Goal: Check status: Check status

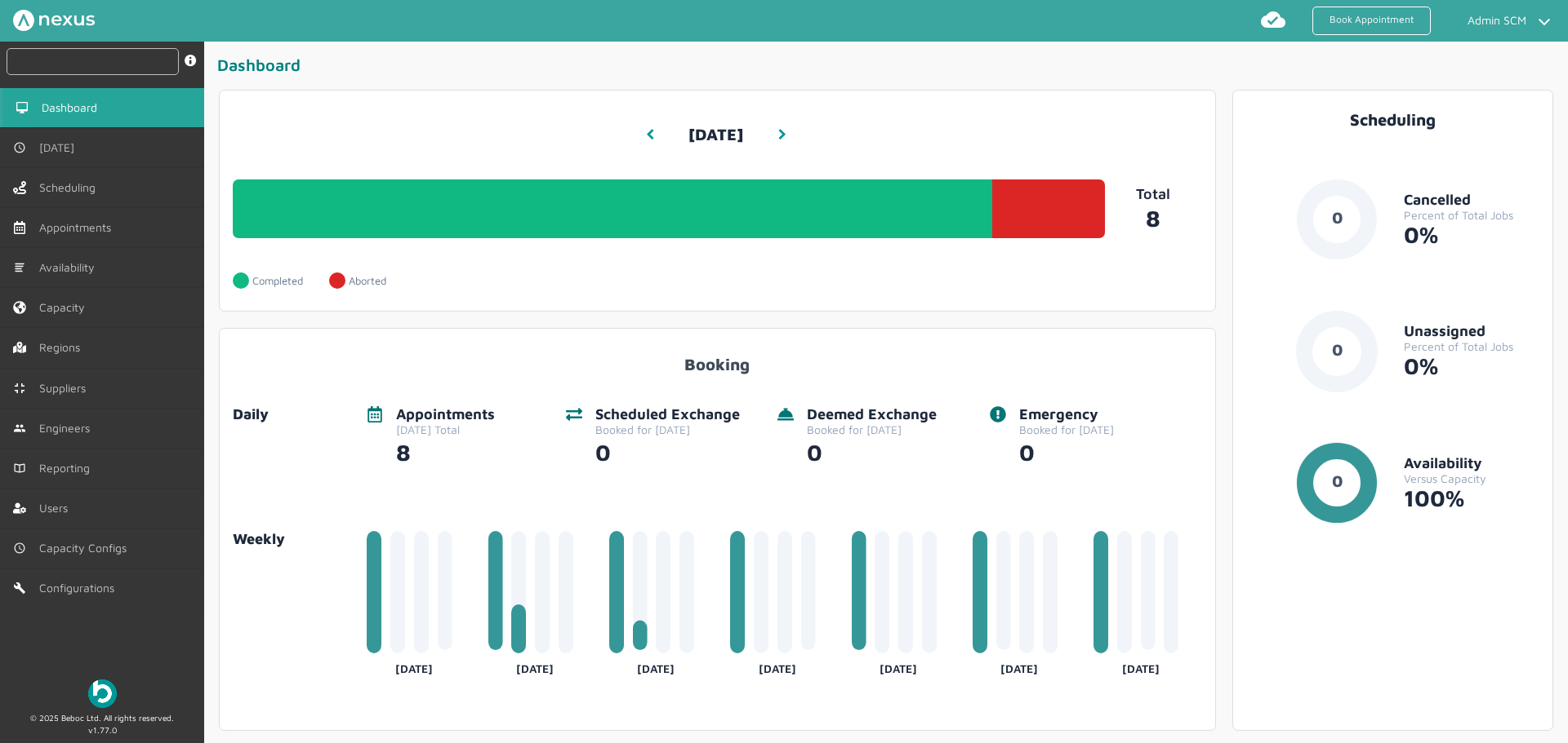
click at [101, 56] on input "text" at bounding box center [93, 62] width 173 height 27
paste input "RUE/114878"
type input "RUE/114878"
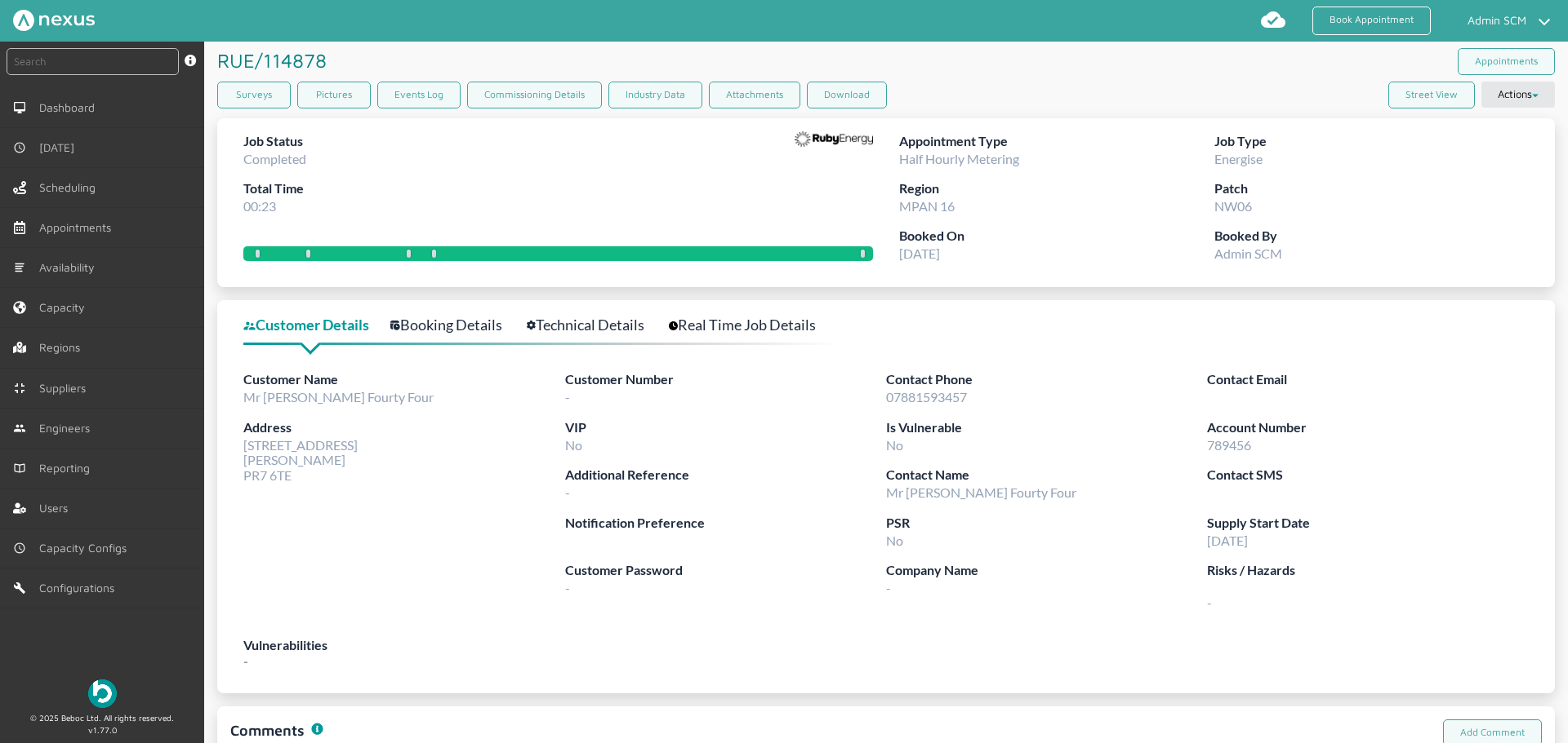
drag, startPoint x: 244, startPoint y: 446, endPoint x: 291, endPoint y: 479, distance: 57.4
click at [291, 479] on span "44 Customer Road Preston PR7 6TE" at bounding box center [300, 460] width 115 height 45
copy span "44 Customer Road Preston PR7 6TE"
click at [577, 317] on link "Technical Details" at bounding box center [594, 325] width 136 height 24
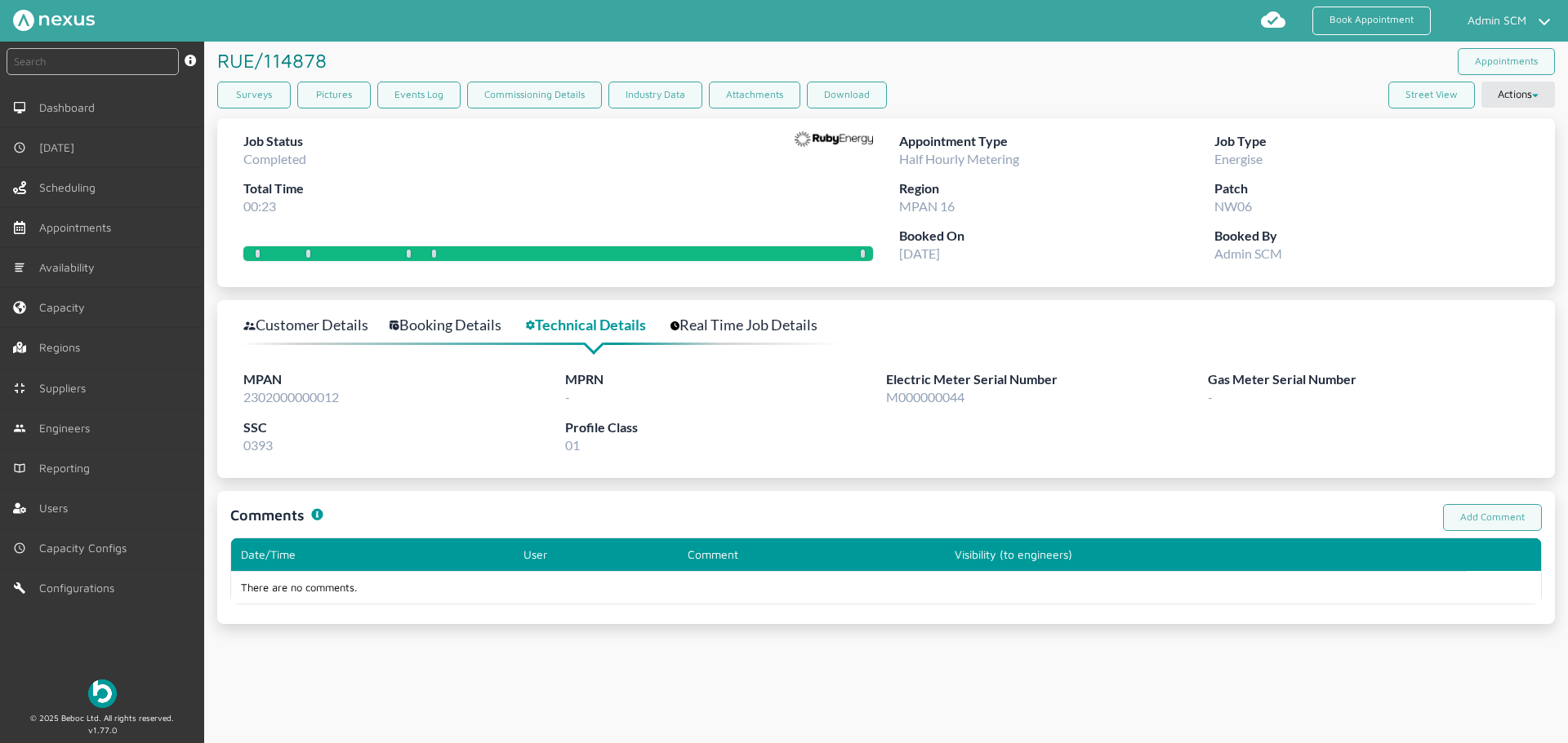
click at [306, 395] on span "2302000000012" at bounding box center [290, 397] width 95 height 15
copy span "2302000000012"
click at [94, 66] on input "text" at bounding box center [93, 62] width 173 height 27
paste input "RUE/114869"
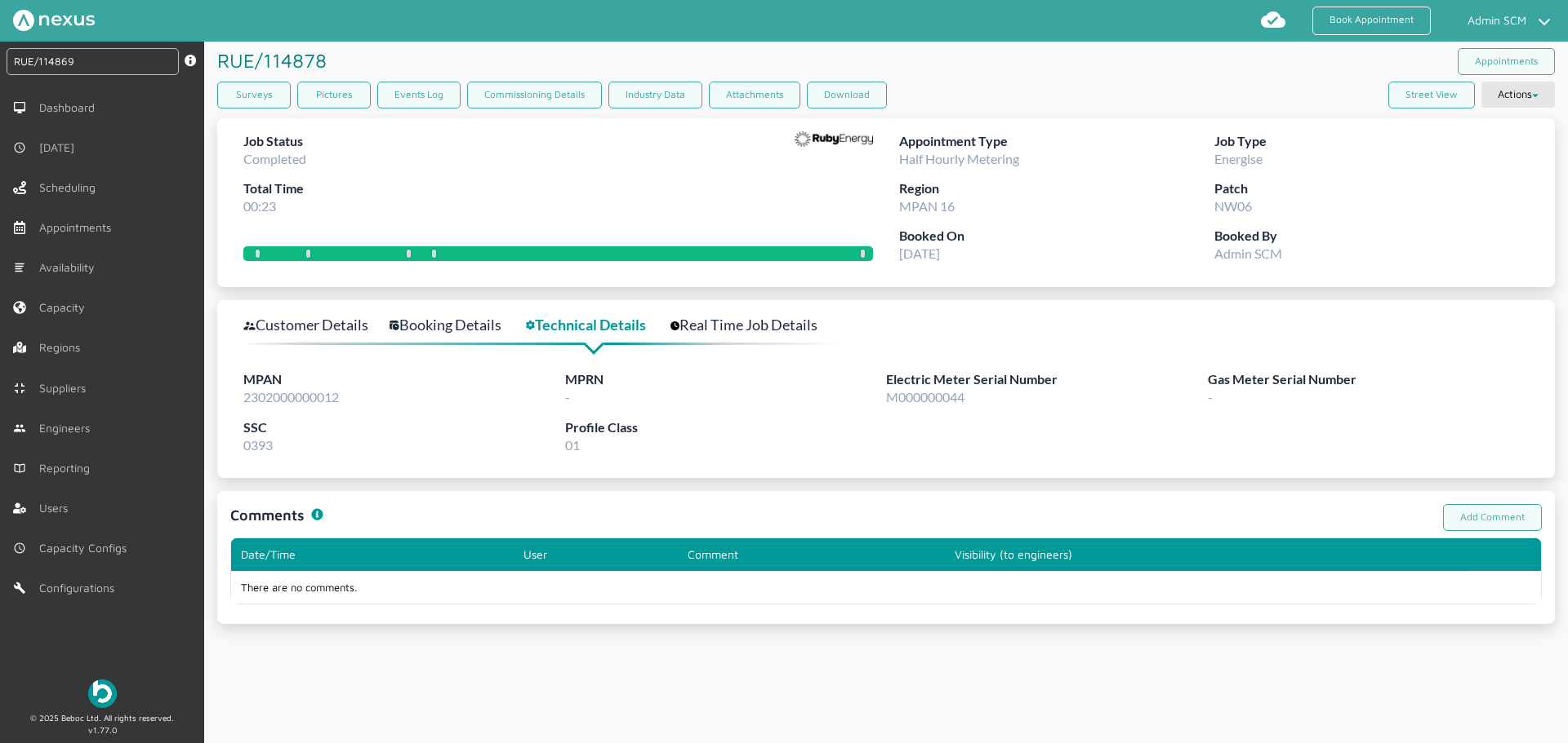
type input "RUE/114869"
click at [285, 87] on link "Surveys" at bounding box center [254, 95] width 73 height 27
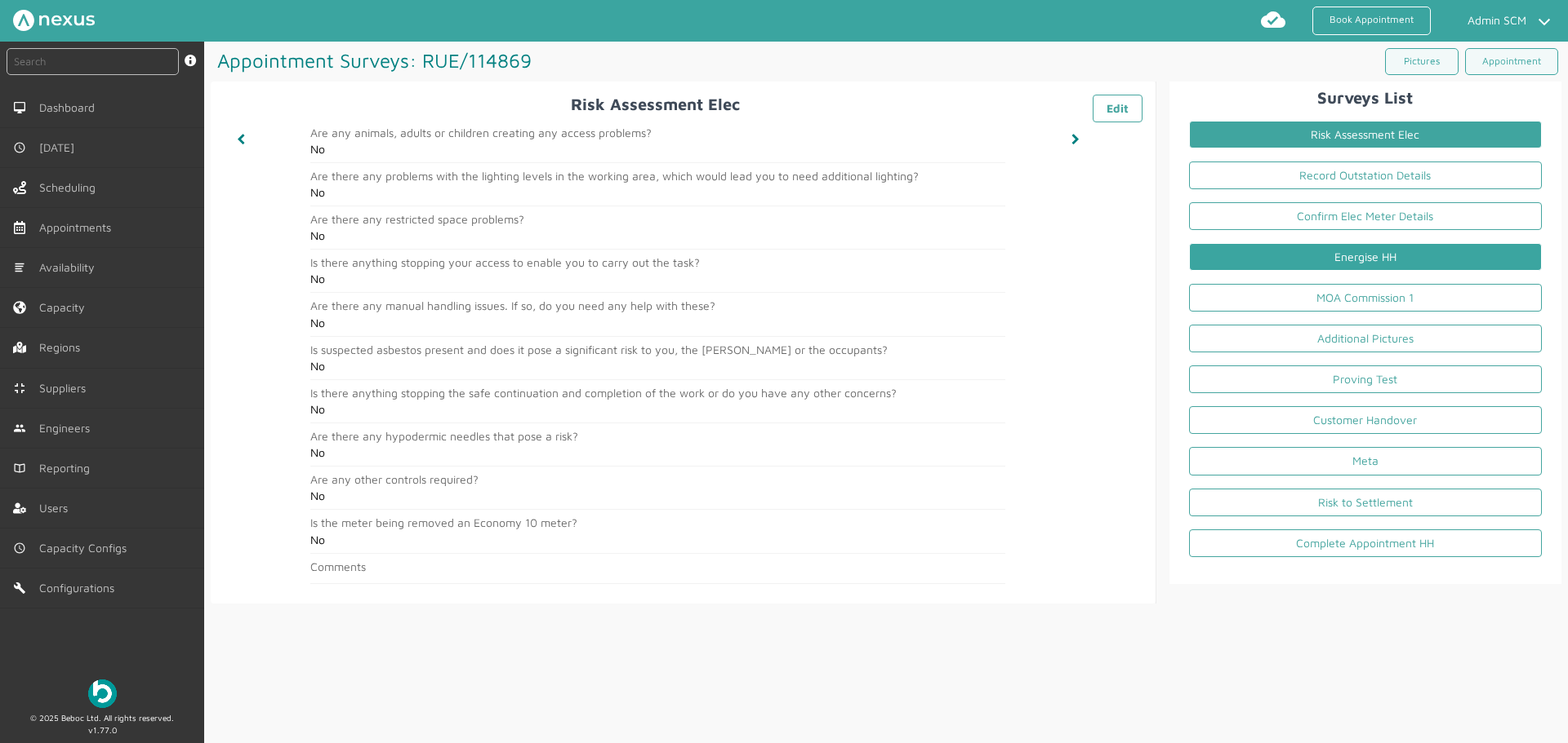
click at [1011, 254] on link "Energise HH" at bounding box center [1365, 256] width 353 height 28
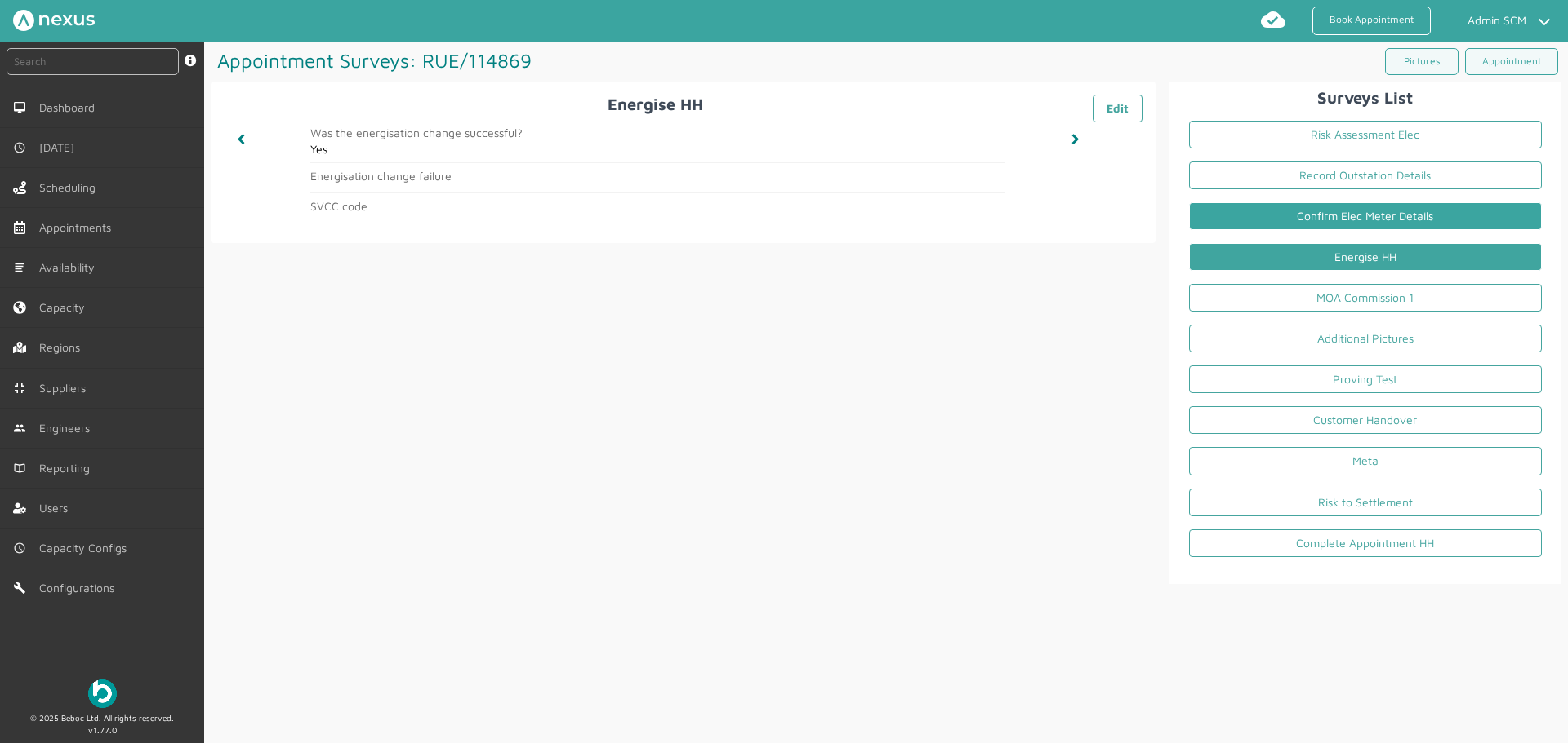
click at [1011, 222] on link "Confirm Elec Meter Details" at bounding box center [1365, 216] width 353 height 28
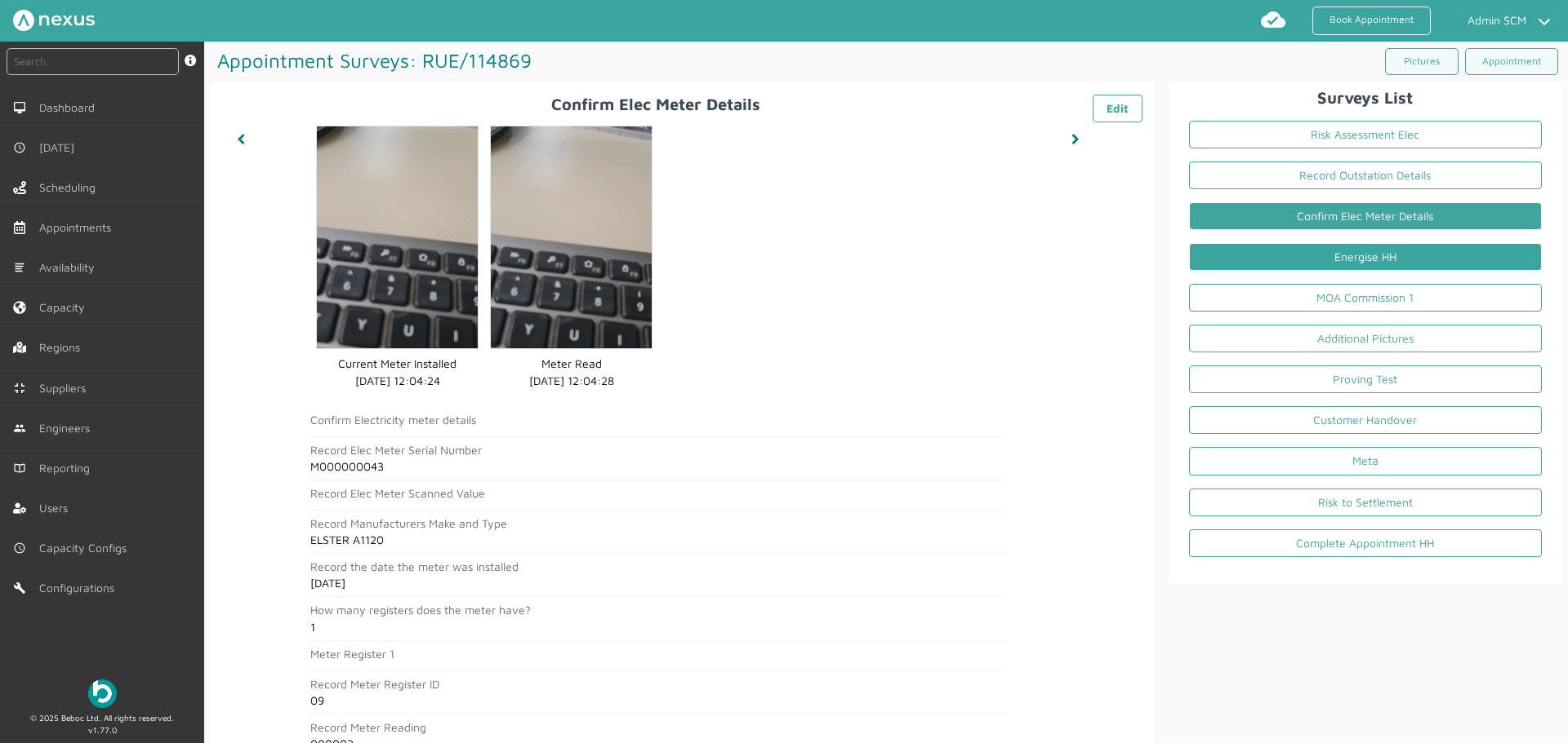
click at [1011, 248] on link "Energise HH" at bounding box center [1365, 256] width 353 height 28
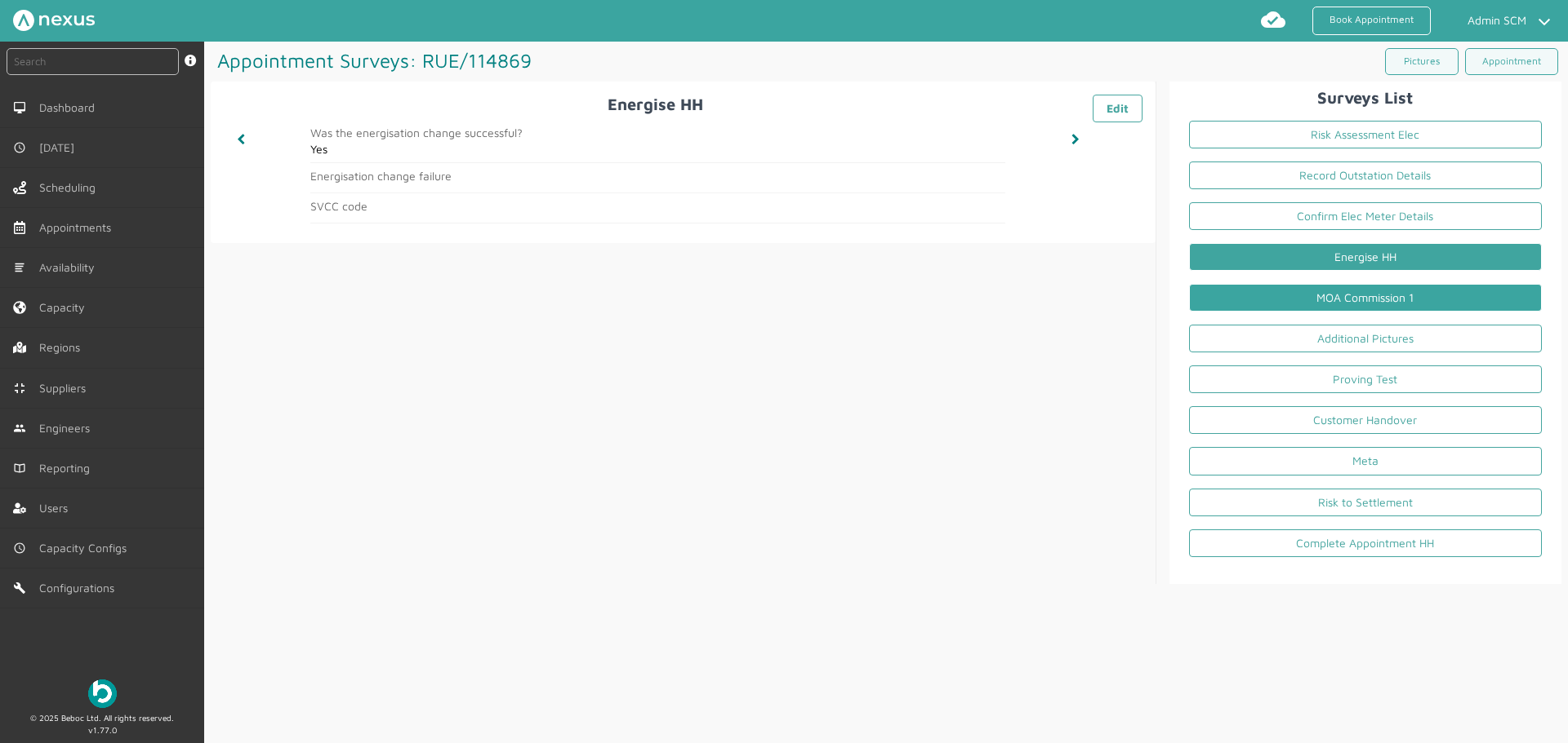
click at [1011, 301] on link "MOA Commission 1" at bounding box center [1365, 298] width 353 height 28
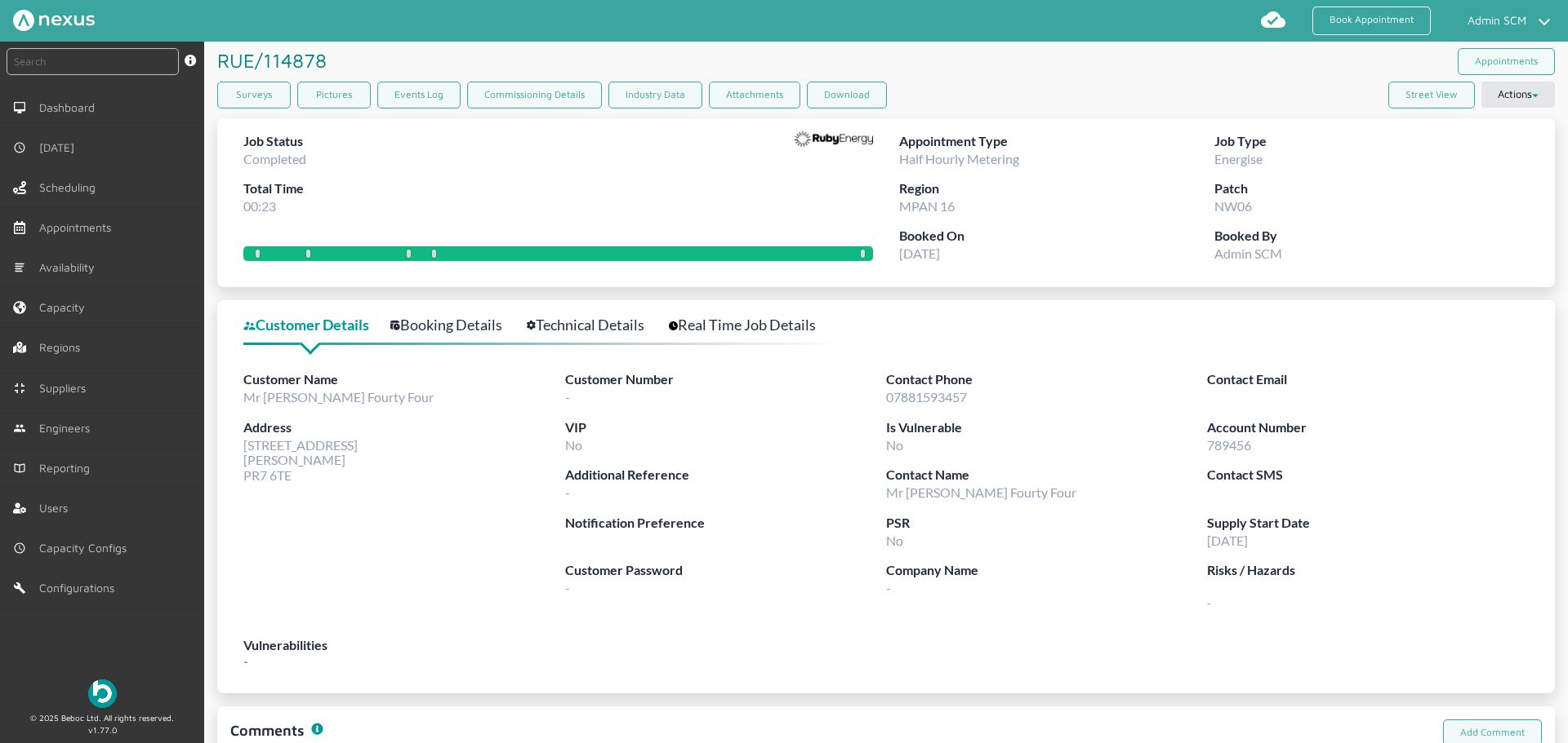
click at [456, 319] on link "Booking Details" at bounding box center [455, 325] width 130 height 24
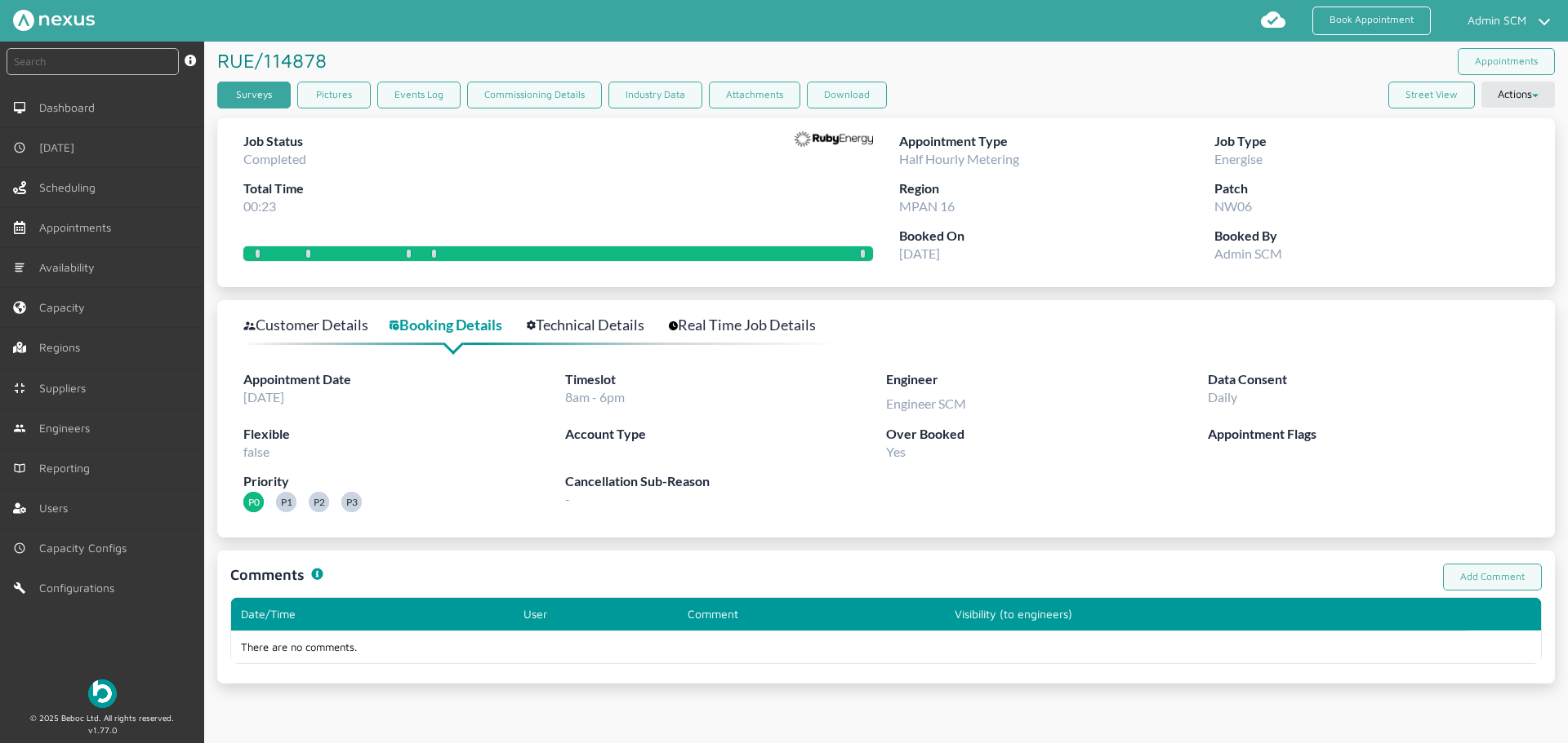
click at [285, 103] on link "Surveys" at bounding box center [254, 95] width 73 height 27
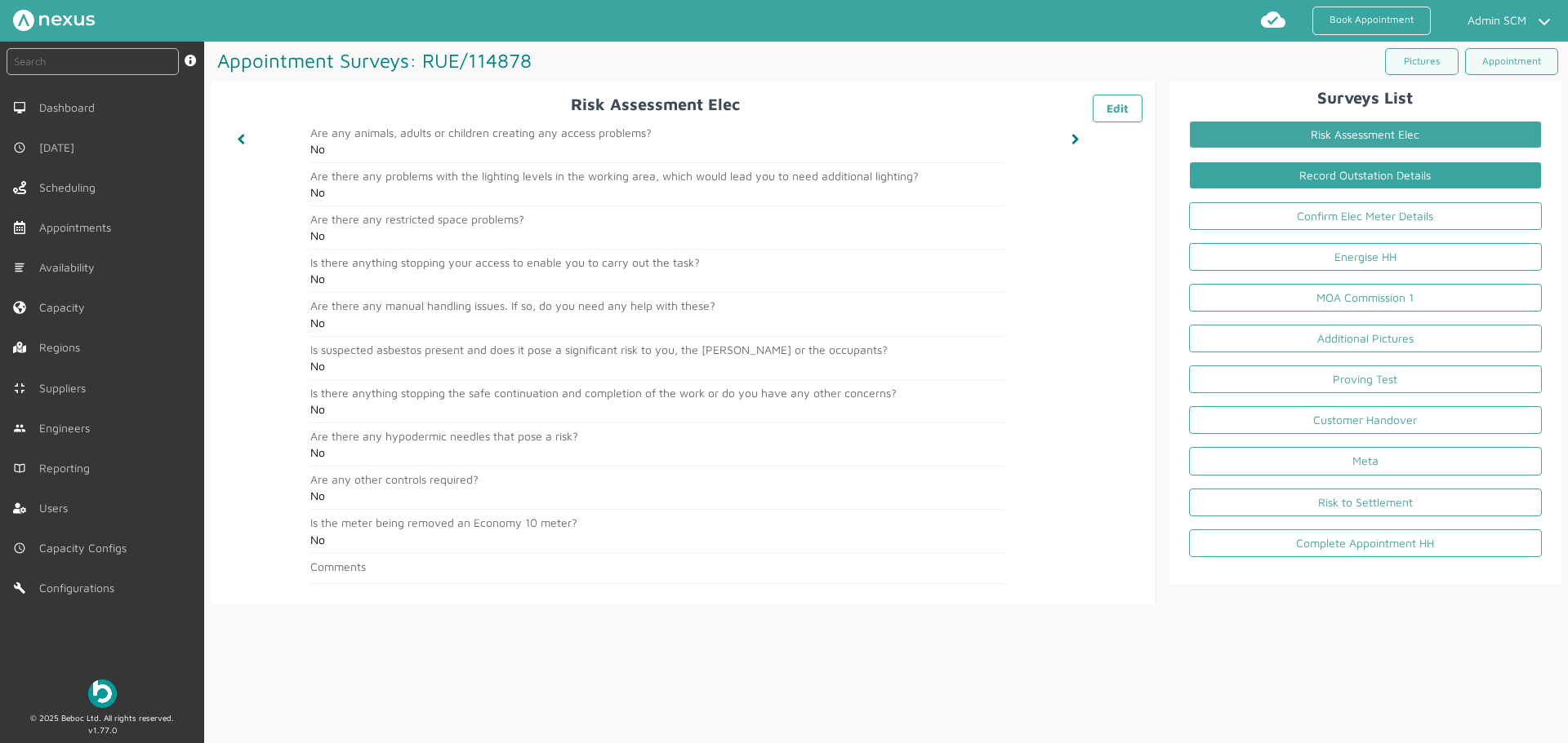
click at [1333, 173] on link "Record Outstation Details" at bounding box center [1365, 175] width 353 height 28
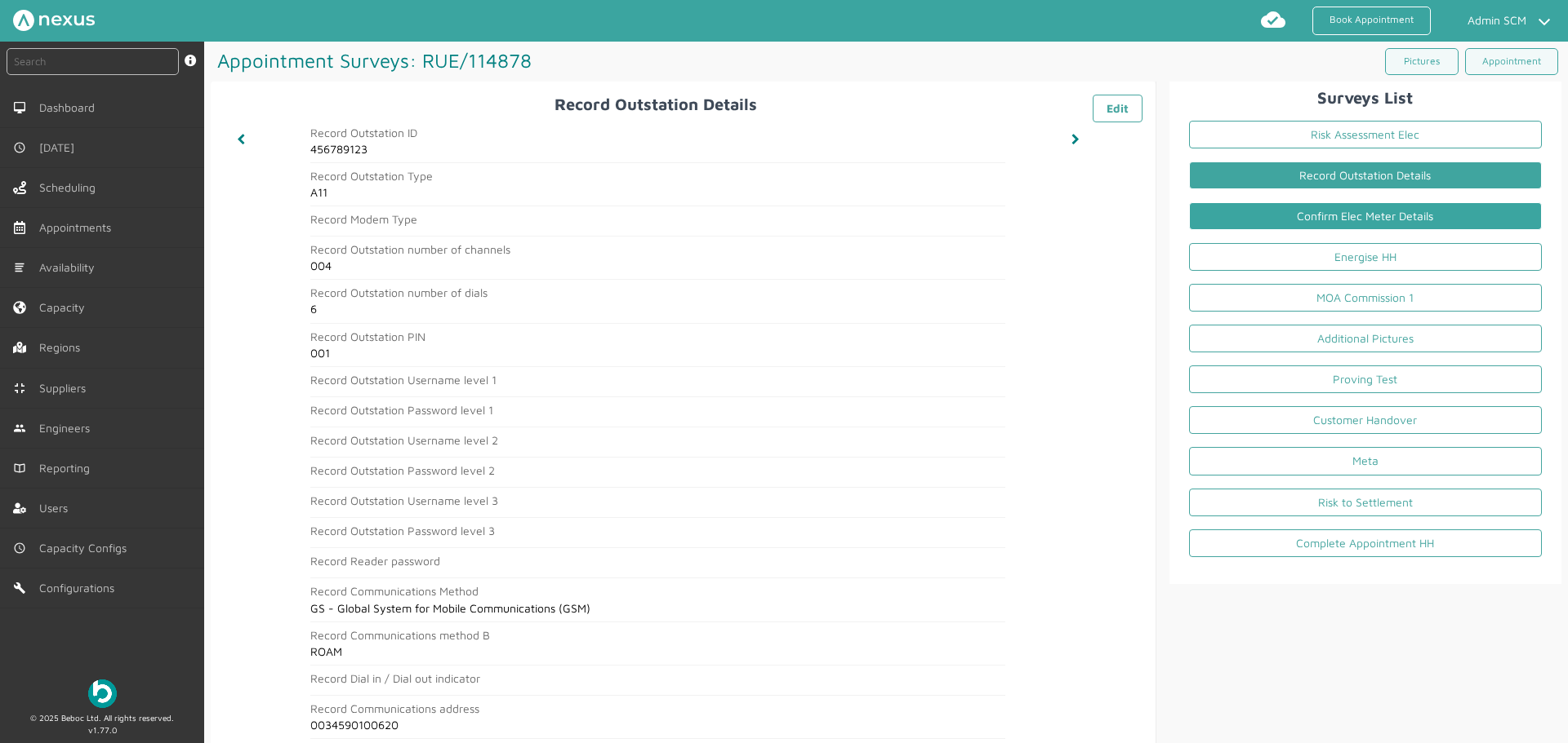
click at [1331, 208] on link "Confirm Elec Meter Details" at bounding box center [1365, 216] width 353 height 28
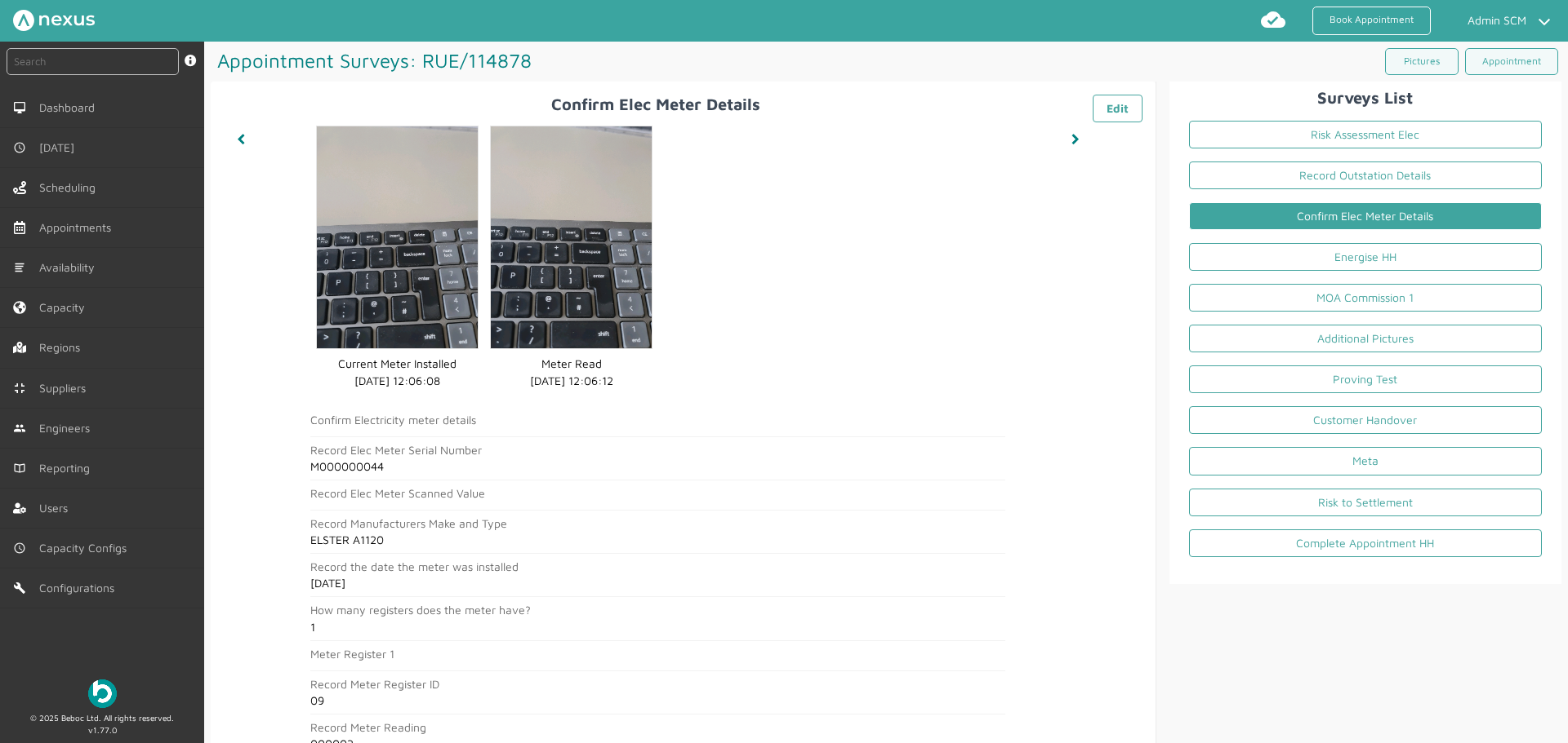
click at [353, 466] on h2 "M000000044" at bounding box center [658, 467] width 695 height 13
copy h2 "M000000044"
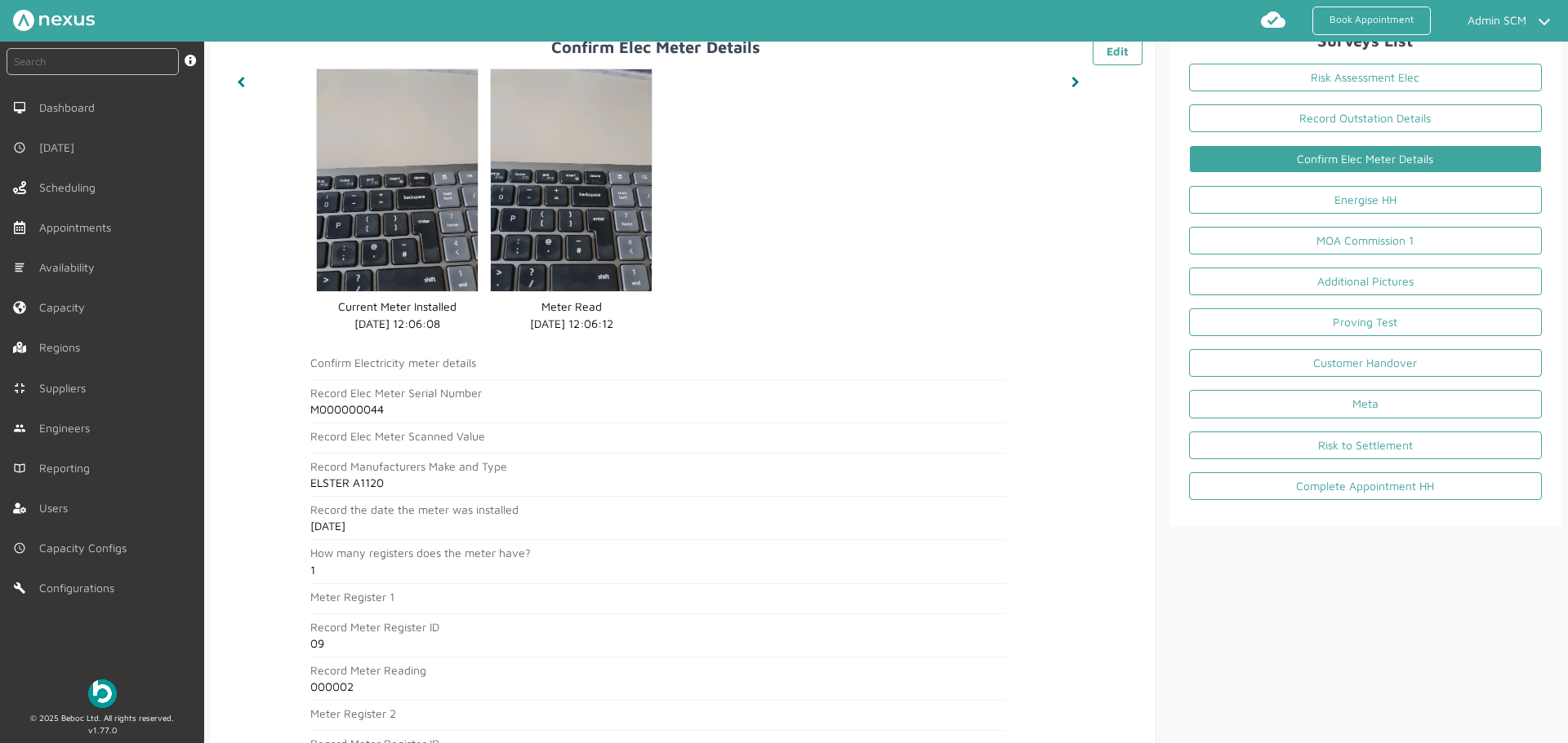
scroll to position [82, 0]
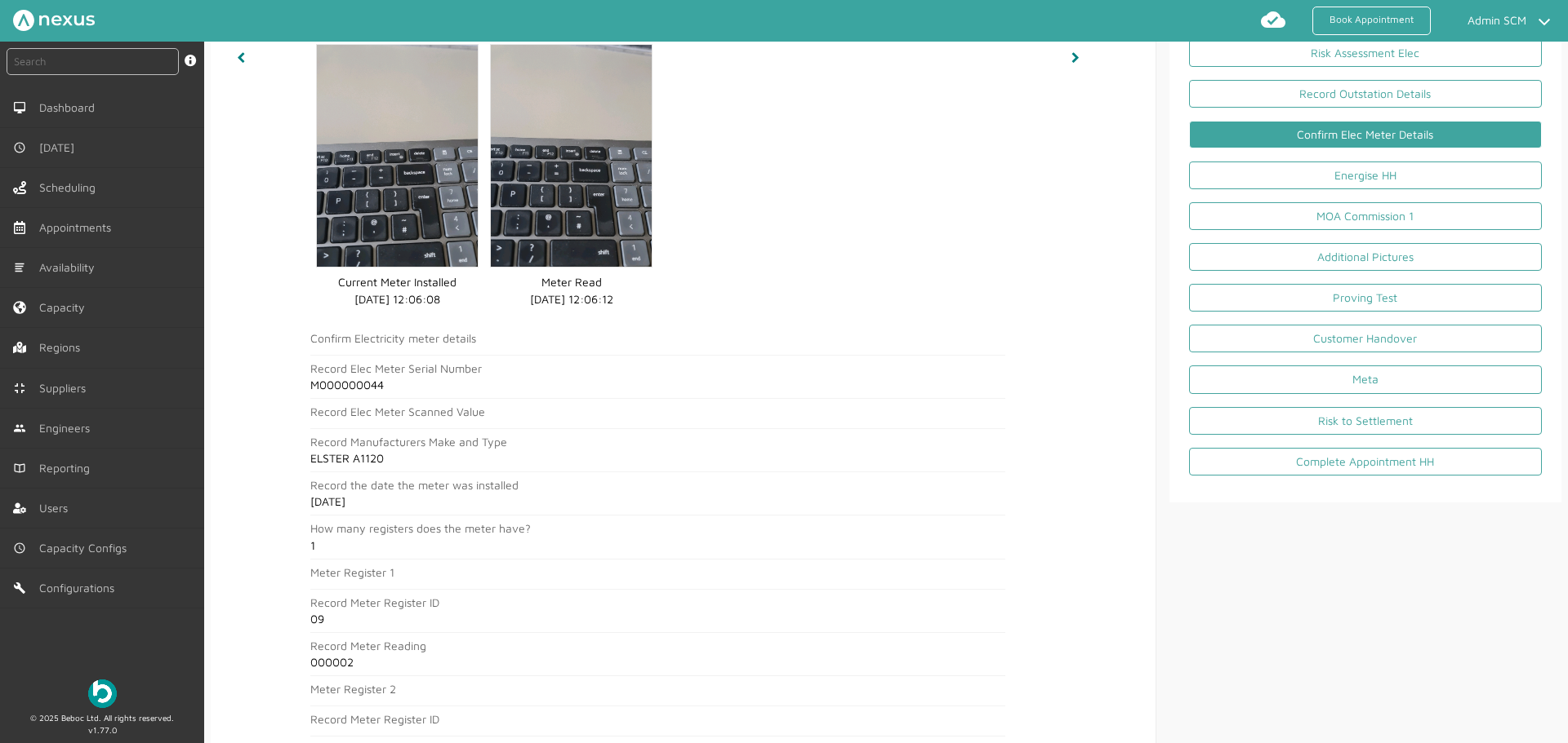
drag, startPoint x: 339, startPoint y: 619, endPoint x: 311, endPoint y: 619, distance: 28.0
click at [311, 619] on h2 "09" at bounding box center [658, 620] width 695 height 13
copy h2 "09"
click at [338, 663] on h2 "000002" at bounding box center [658, 663] width 695 height 13
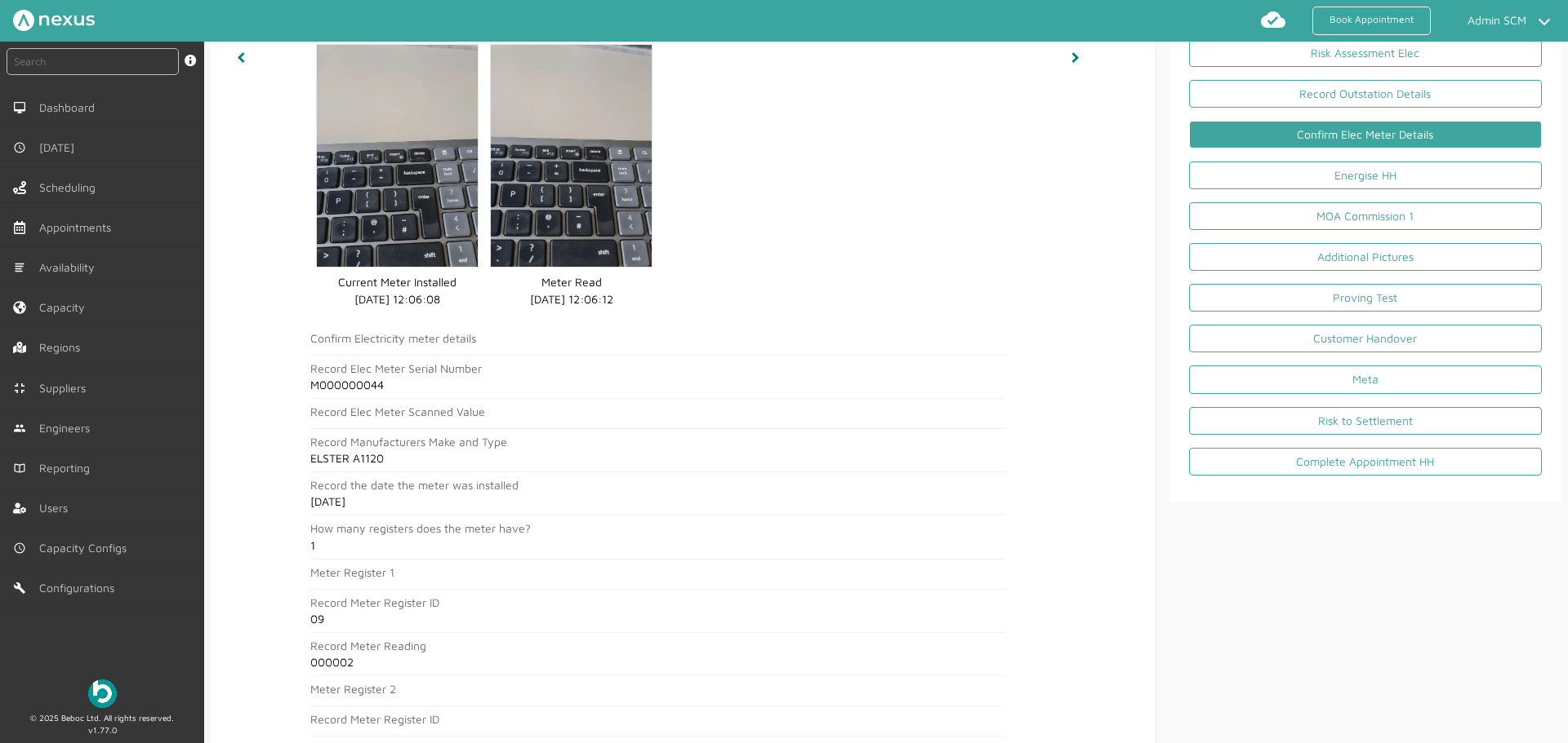
copy h2 "000002"
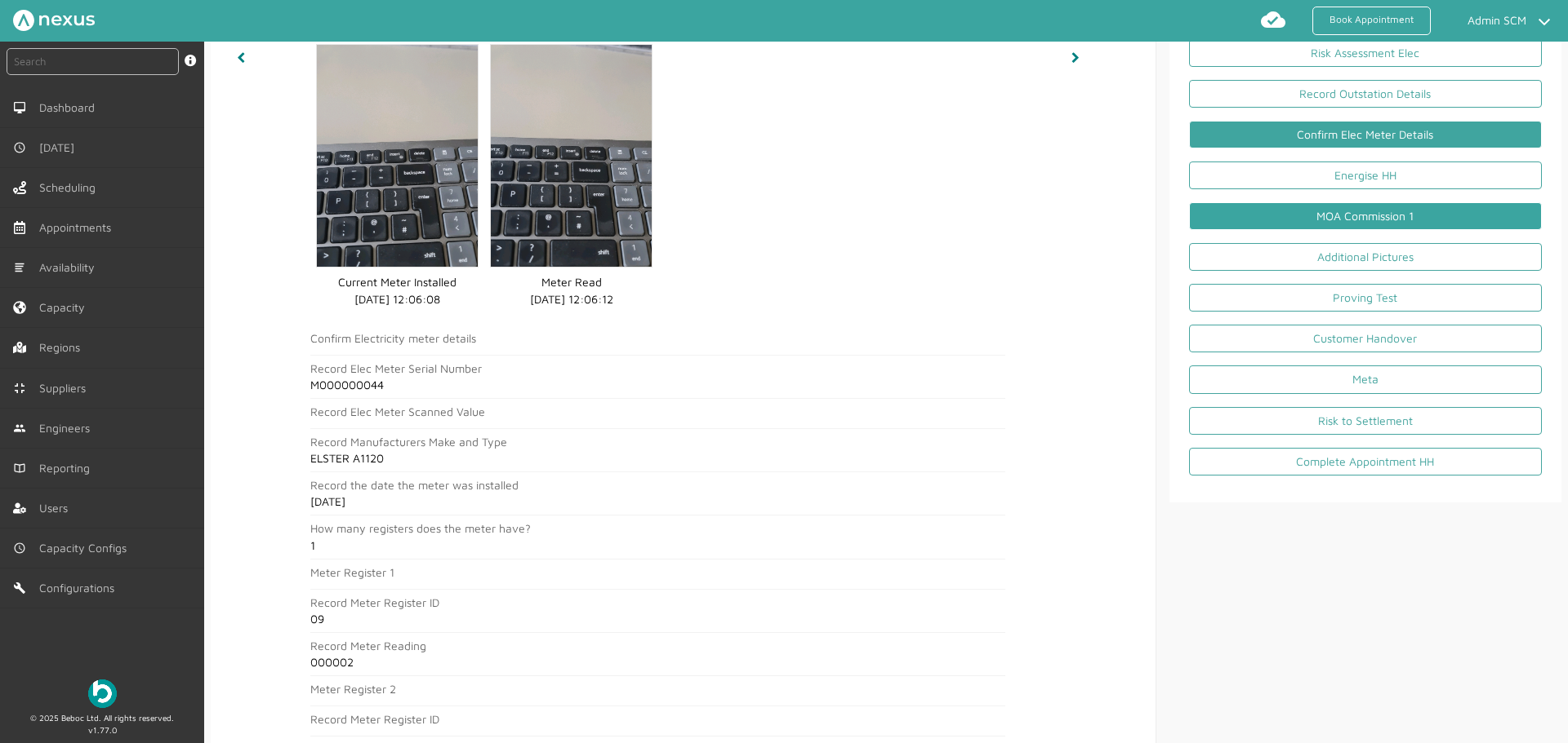
click at [1276, 221] on link "MOA Commission 1" at bounding box center [1365, 216] width 353 height 28
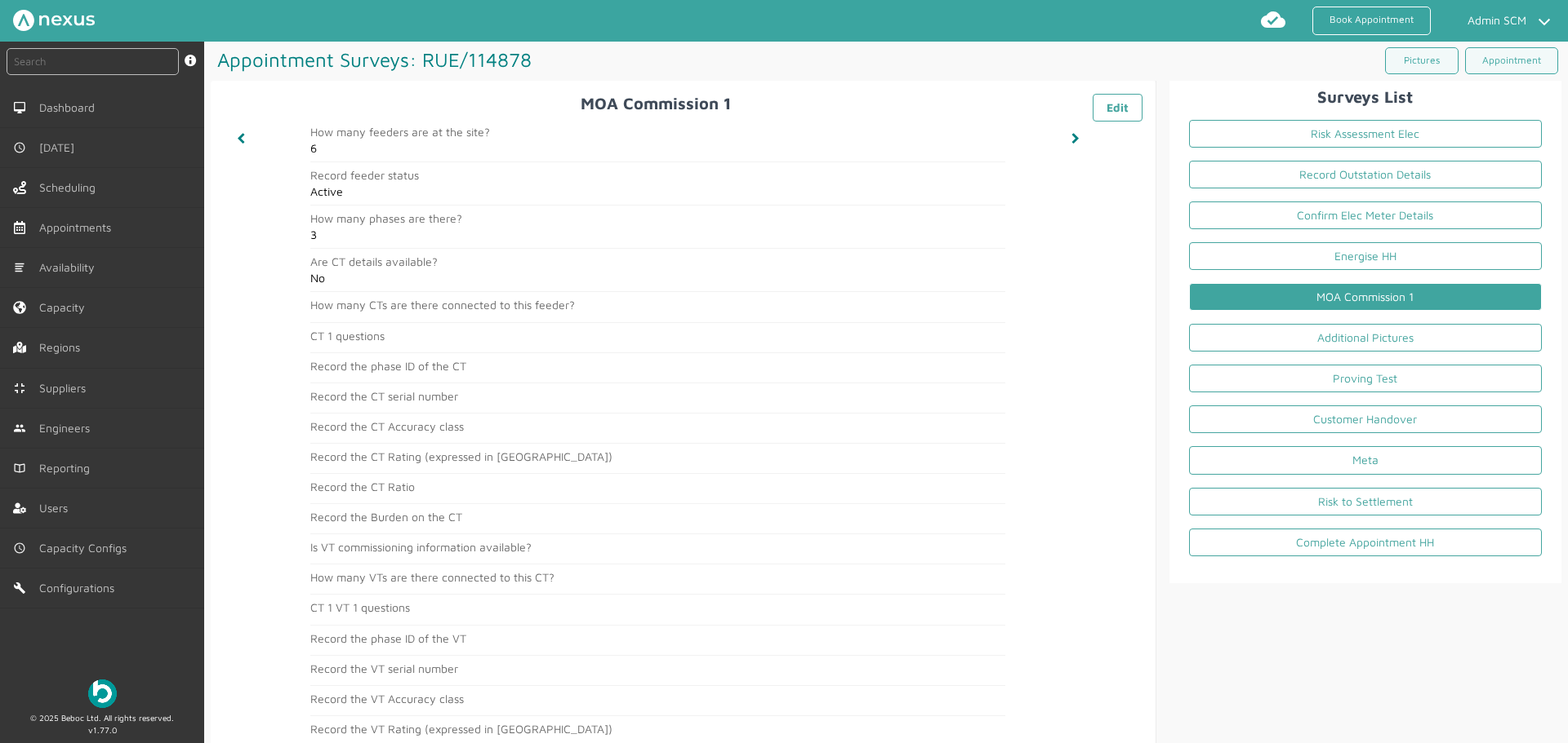
scroll to position [0, 0]
click at [115, 56] on input "text" at bounding box center [93, 62] width 173 height 27
paste input "RUE/114879"
type input "RUE/114879"
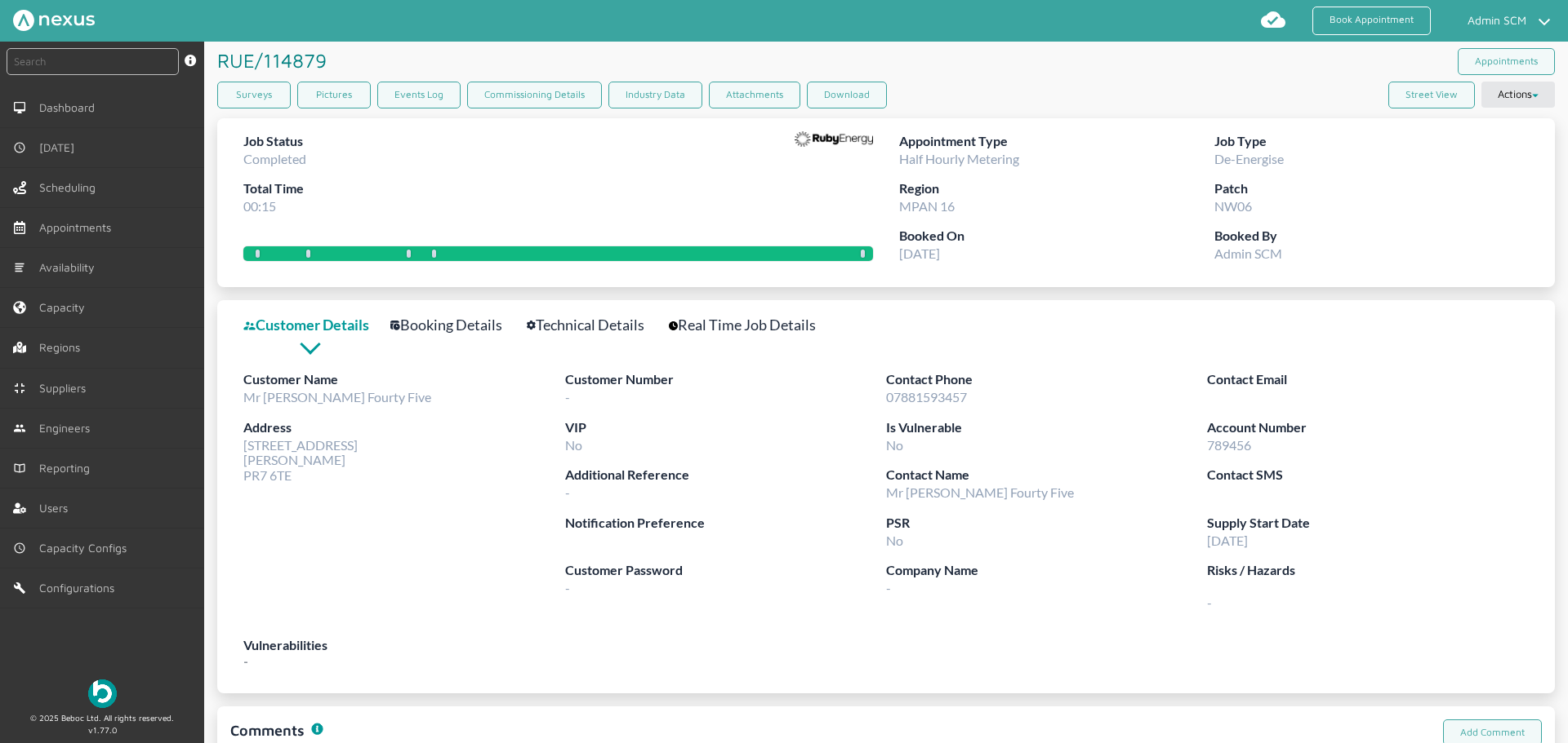
click at [595, 323] on link "Technical Details" at bounding box center [594, 325] width 136 height 24
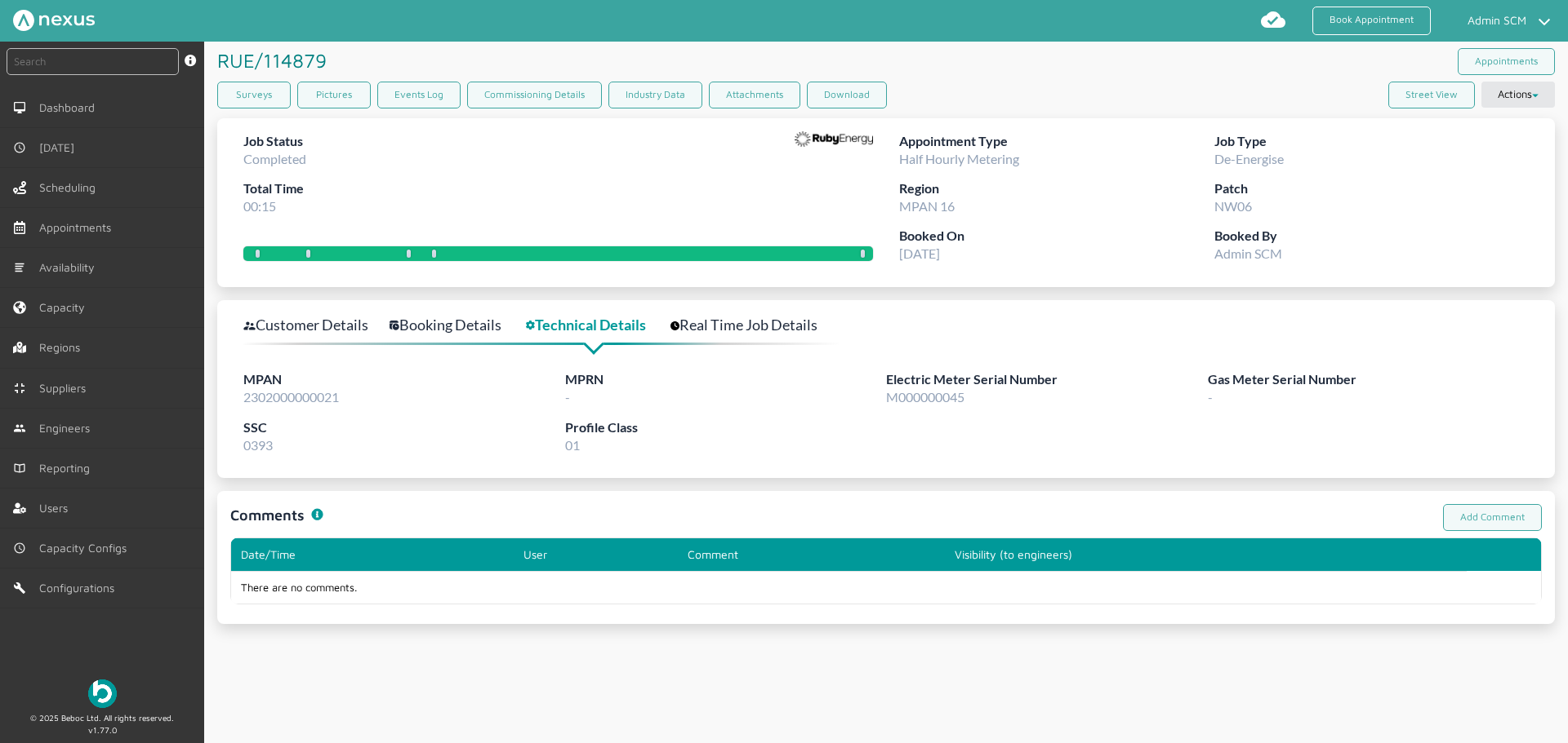
click at [298, 401] on span "2302000000021" at bounding box center [290, 397] width 95 height 15
copy span "2302000000021"
click at [269, 104] on link "Surveys" at bounding box center [254, 95] width 73 height 27
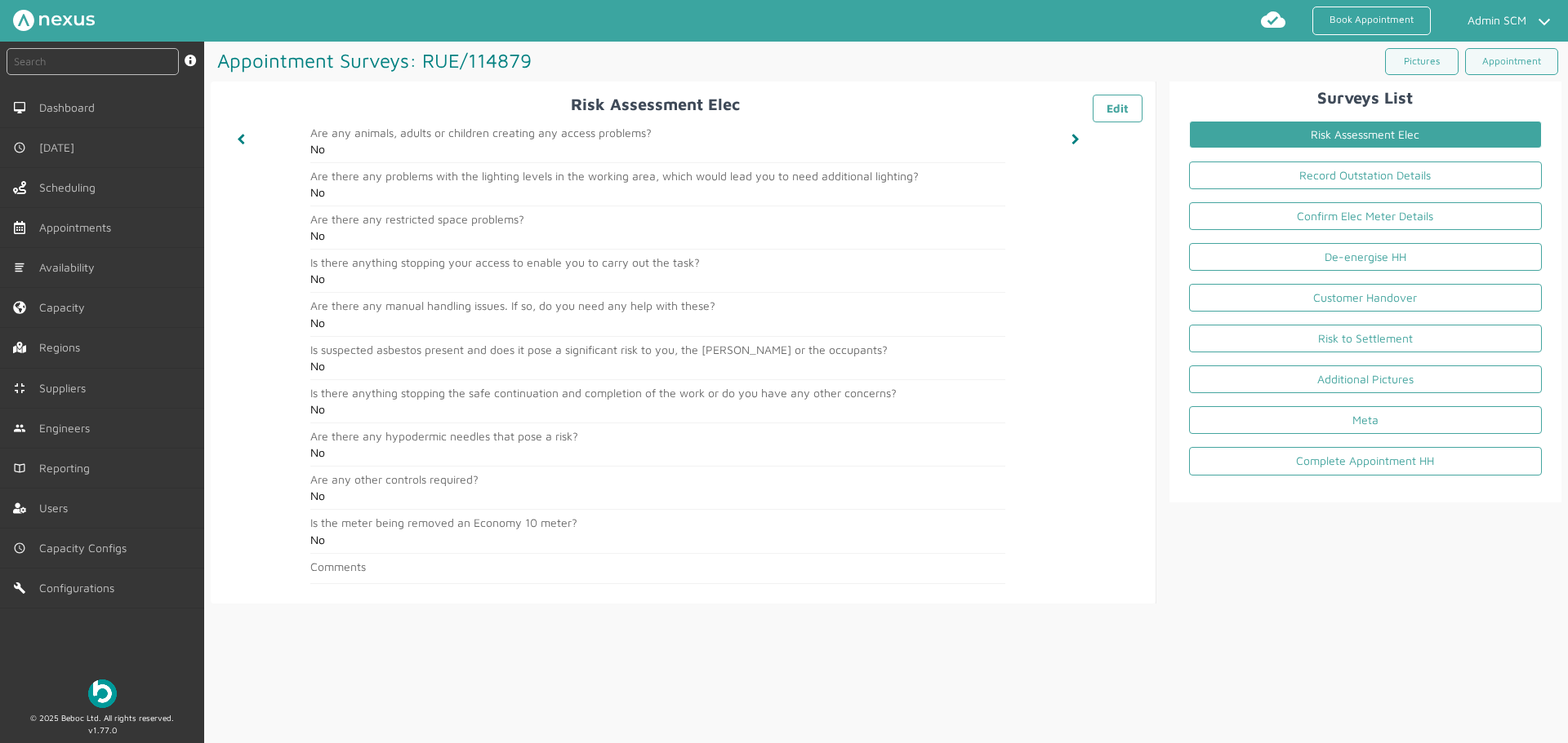
click at [610, 50] on h1 "Appointment Surveys: RUE/114879 ️️️" at bounding box center [548, 60] width 675 height 38
click at [128, 56] on input "text" at bounding box center [93, 62] width 173 height 27
paste input "RUE/114879"
type input "RUE/114879"
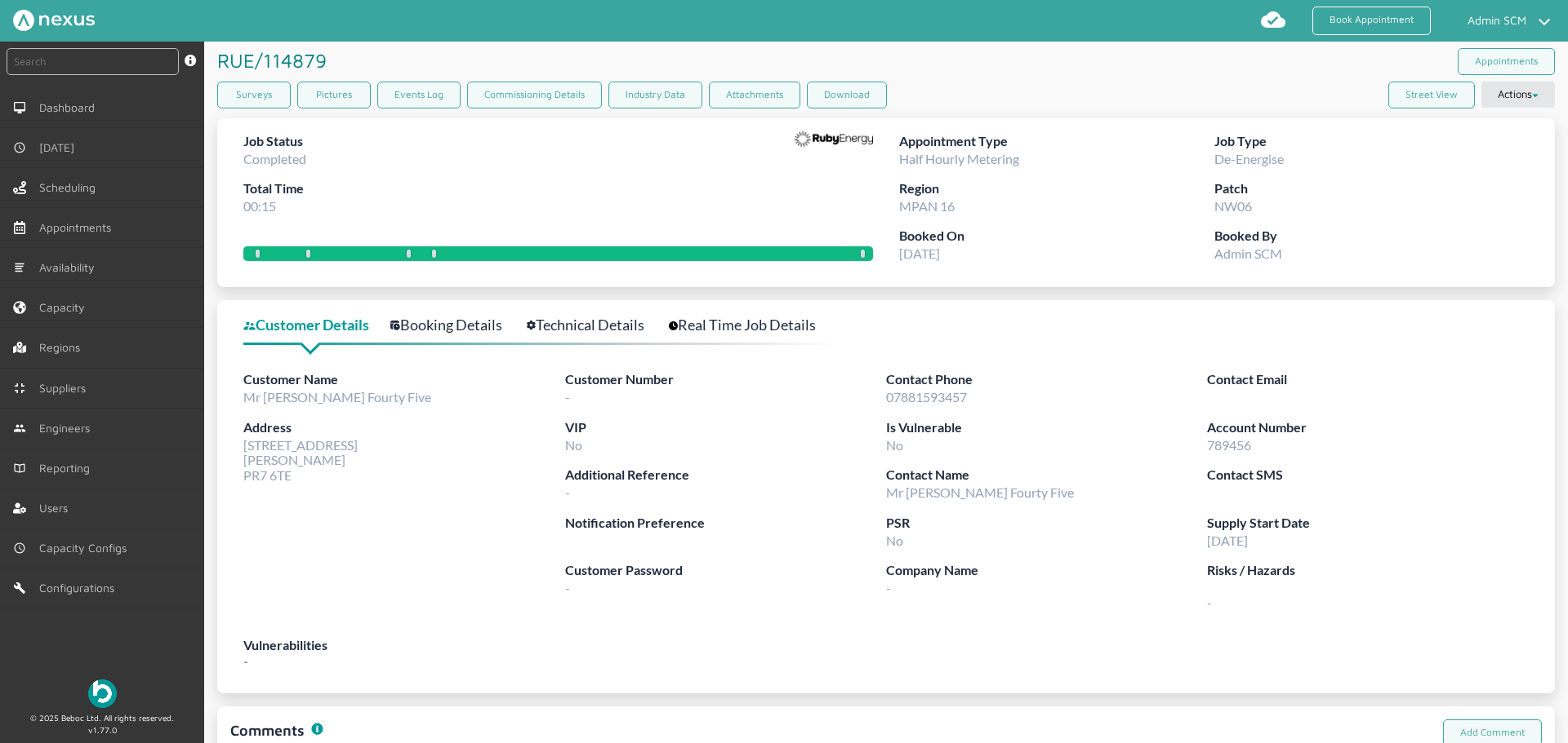
drag, startPoint x: 243, startPoint y: 448, endPoint x: 304, endPoint y: 483, distance: 70.3
click at [304, 483] on div "Address 45 Customer Road Preston PR7 6TE" at bounding box center [404, 457] width 322 height 77
copy span "45 Customer Road Preston PR7 6TE"
click at [471, 332] on link "Booking Details" at bounding box center [455, 325] width 130 height 24
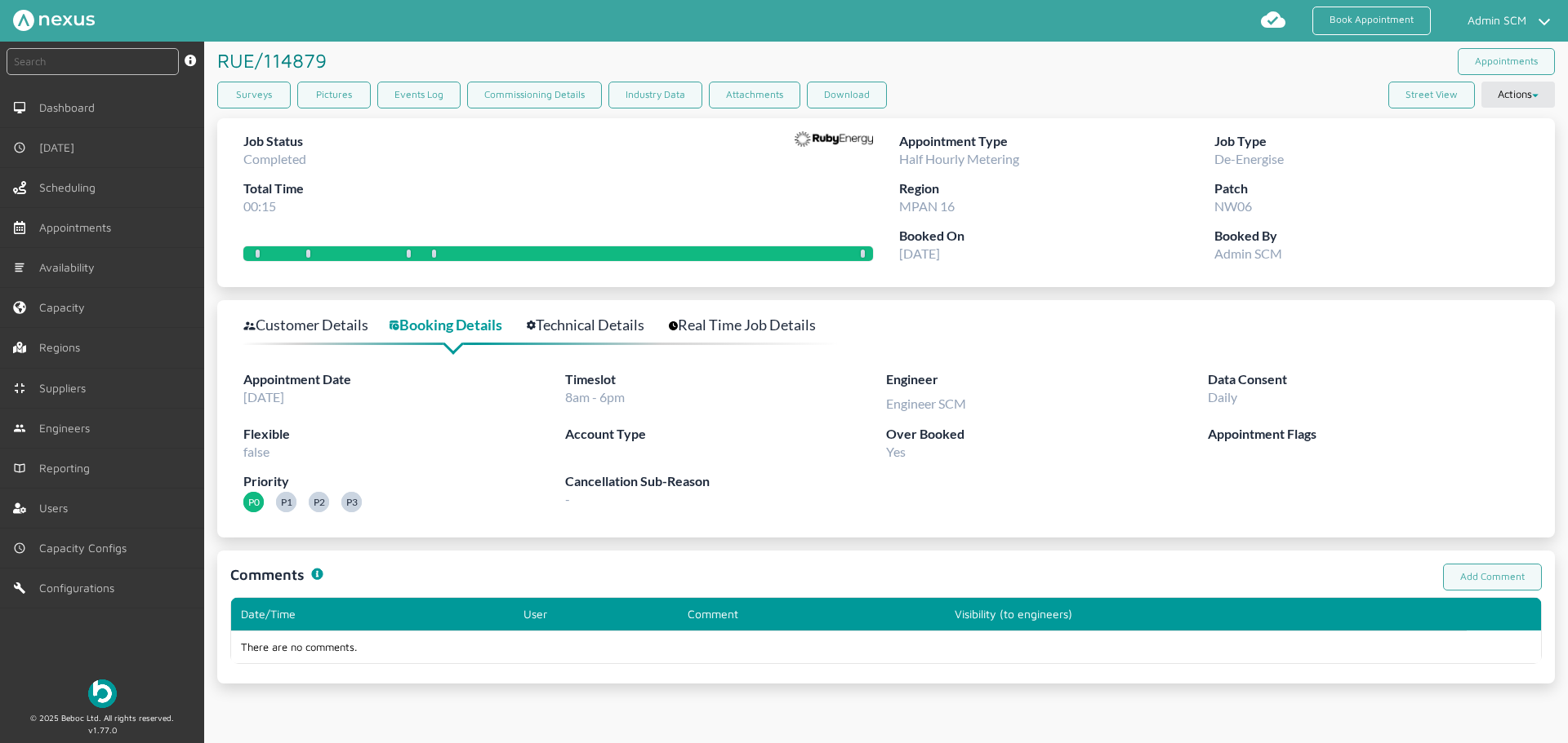
click at [317, 331] on link "Customer Details" at bounding box center [314, 325] width 143 height 24
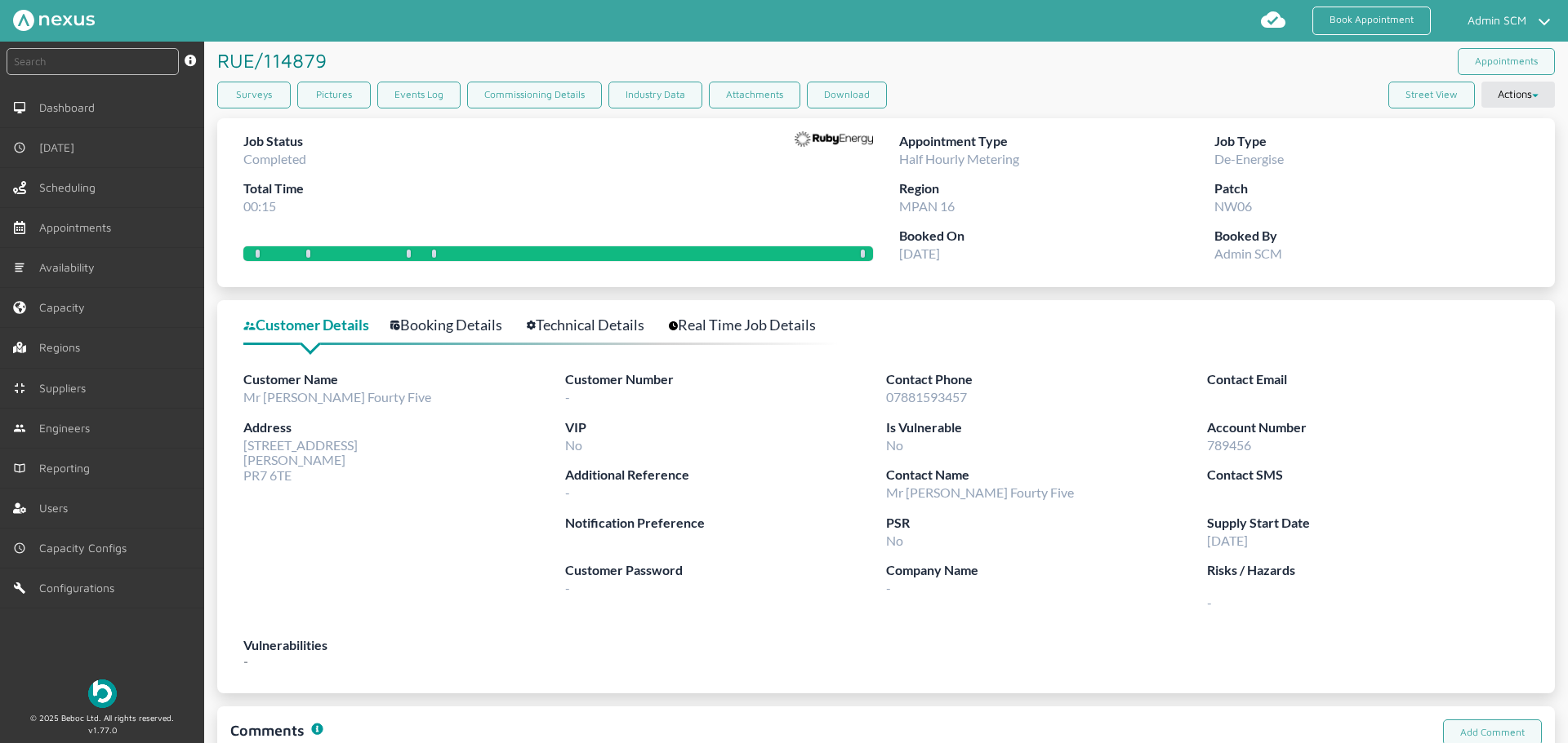
click at [587, 322] on link "Technical Details" at bounding box center [594, 325] width 136 height 24
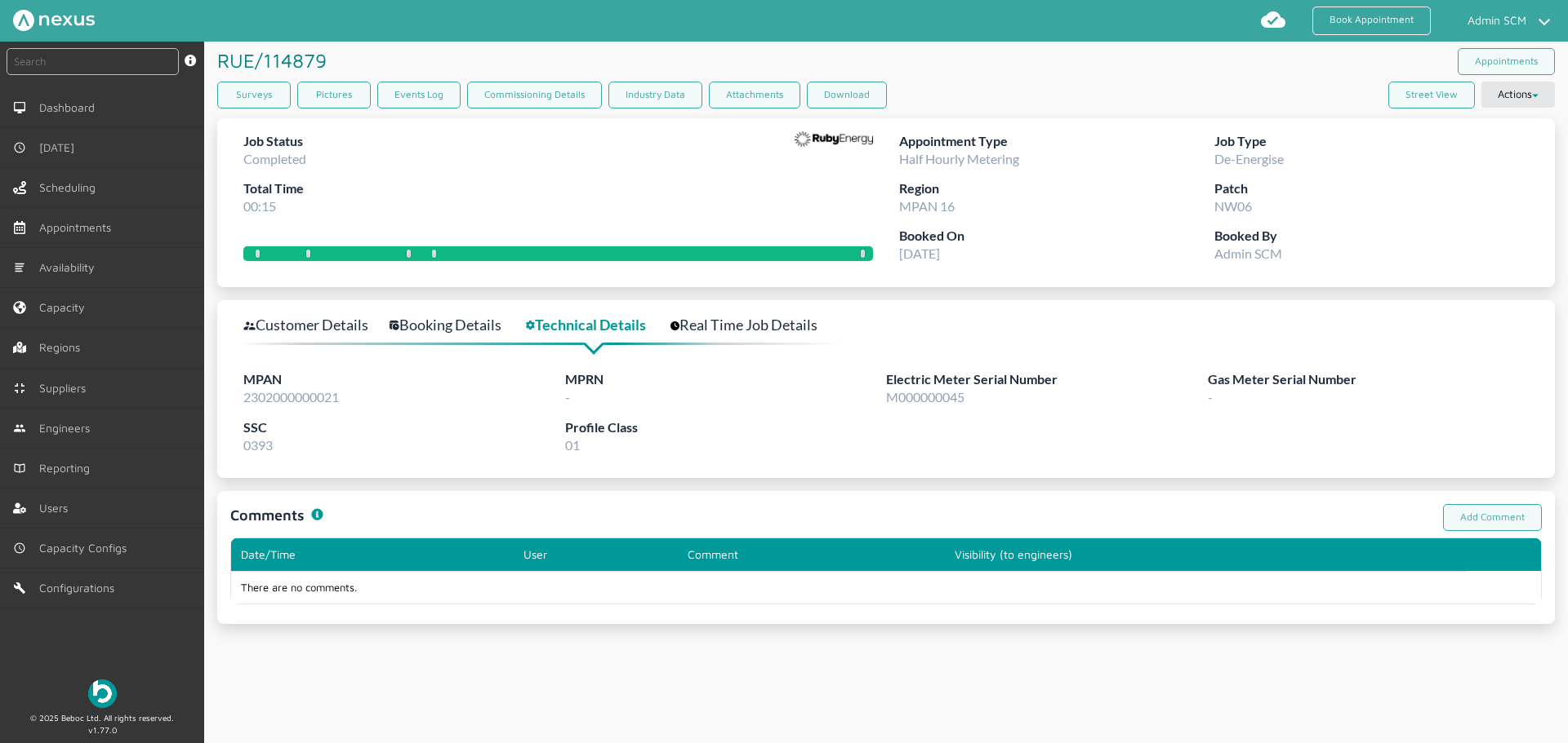
click at [304, 397] on span "2302000000021" at bounding box center [290, 397] width 95 height 15
copy span "2302000000021"
click at [238, 90] on link "Surveys" at bounding box center [254, 95] width 73 height 27
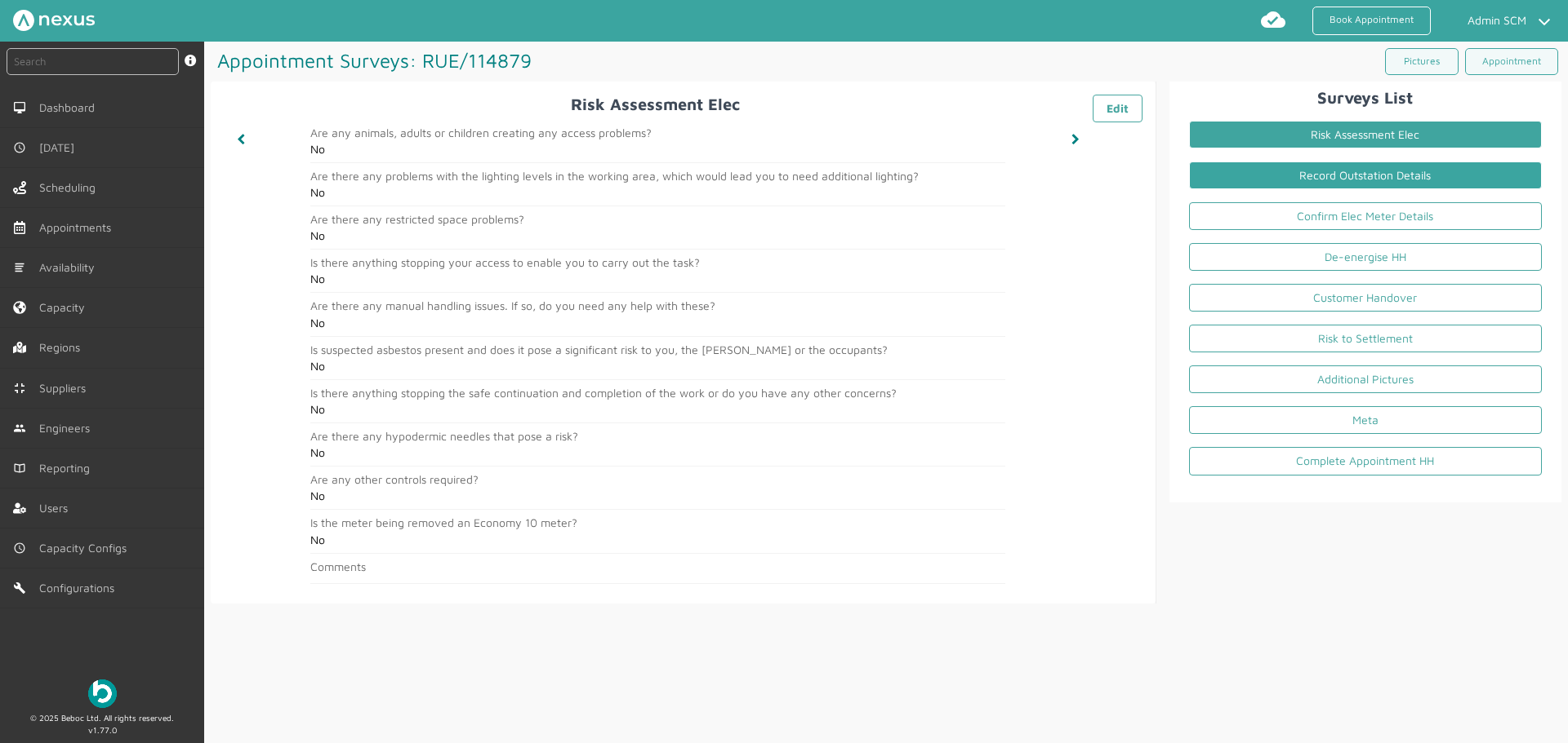
click at [1294, 170] on link "Record Outstation Details" at bounding box center [1365, 175] width 353 height 28
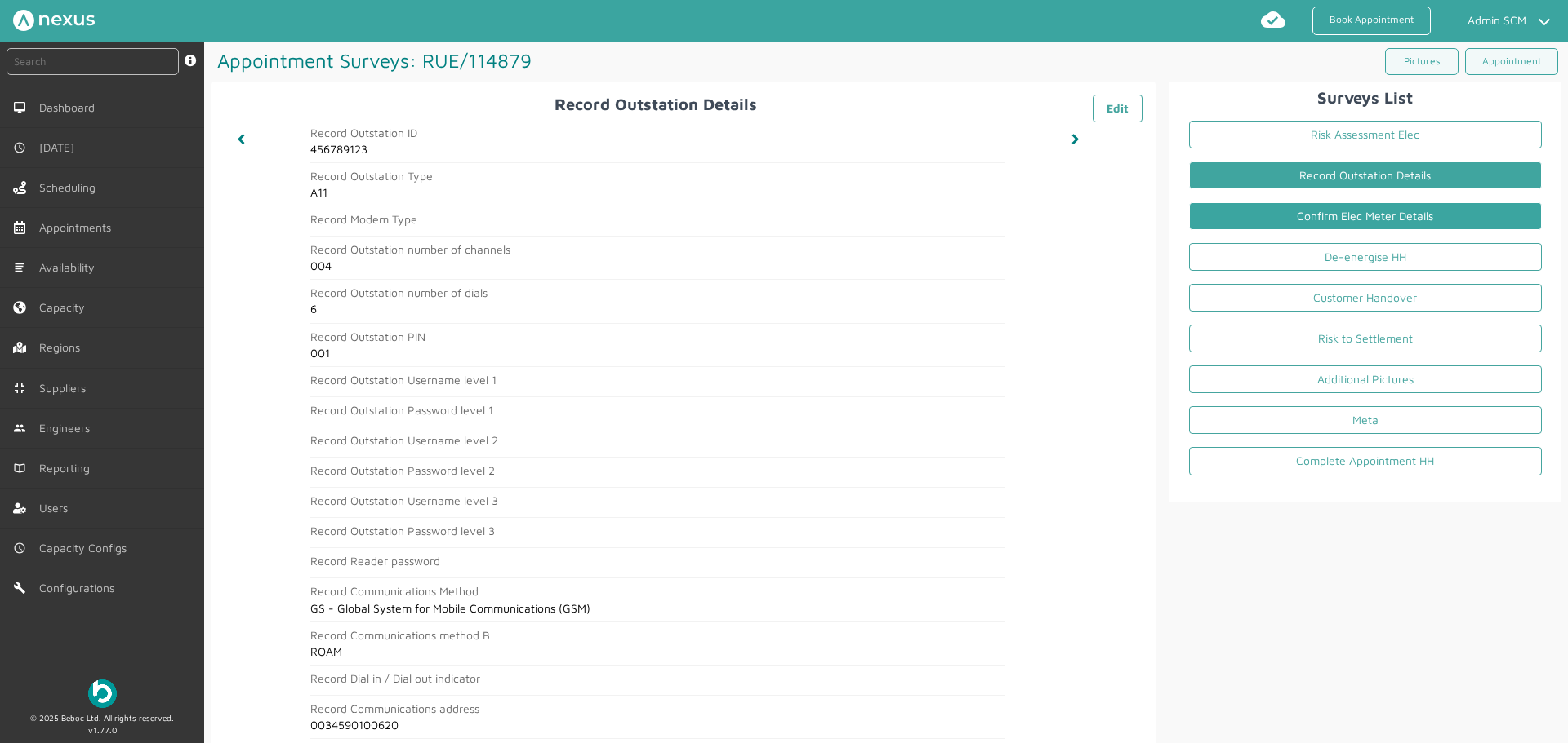
click at [1288, 217] on link "Confirm Elec Meter Details" at bounding box center [1365, 216] width 353 height 28
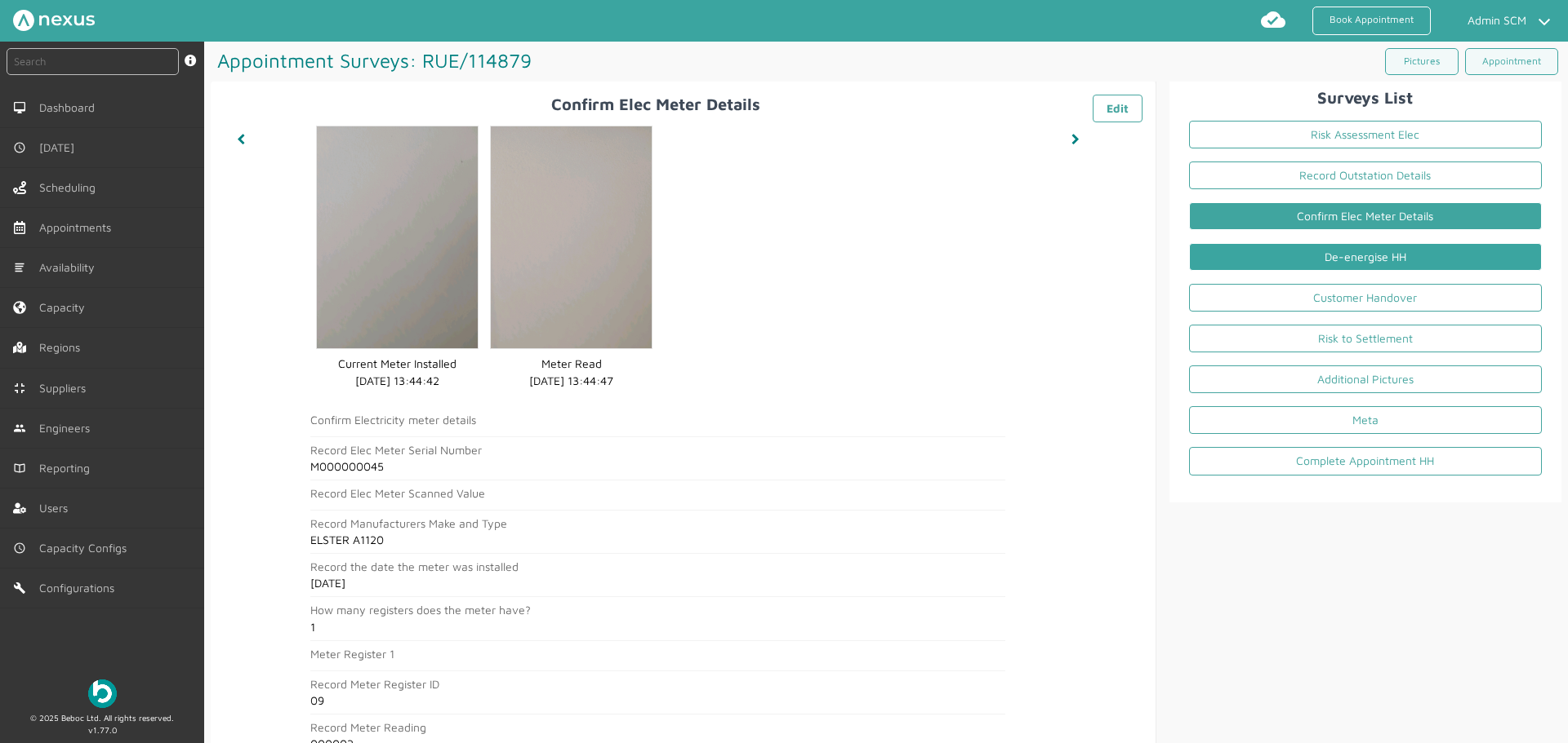
click at [1288, 255] on link "De-energise HH" at bounding box center [1365, 256] width 353 height 28
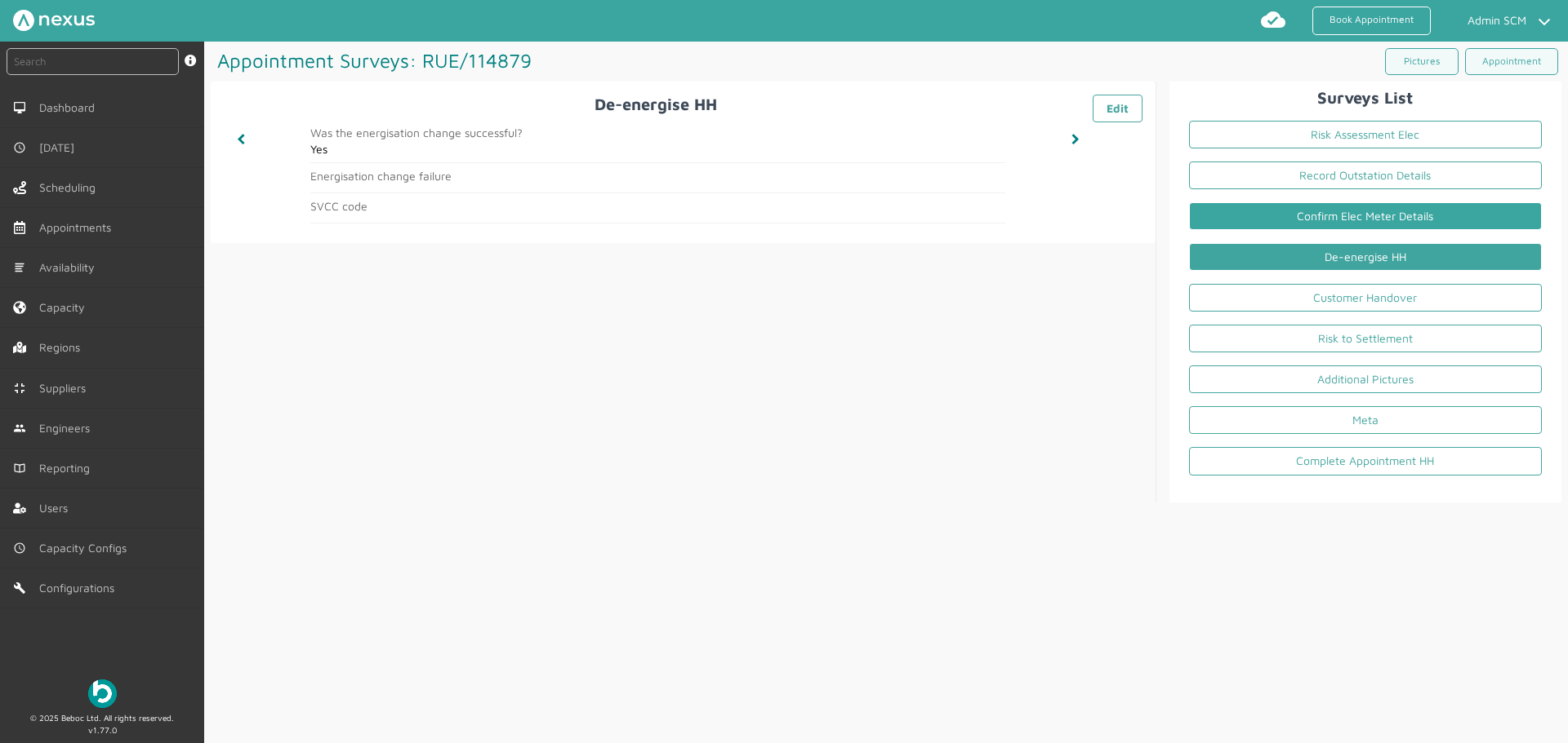
click at [1281, 220] on link "Confirm Elec Meter Details" at bounding box center [1365, 216] width 353 height 28
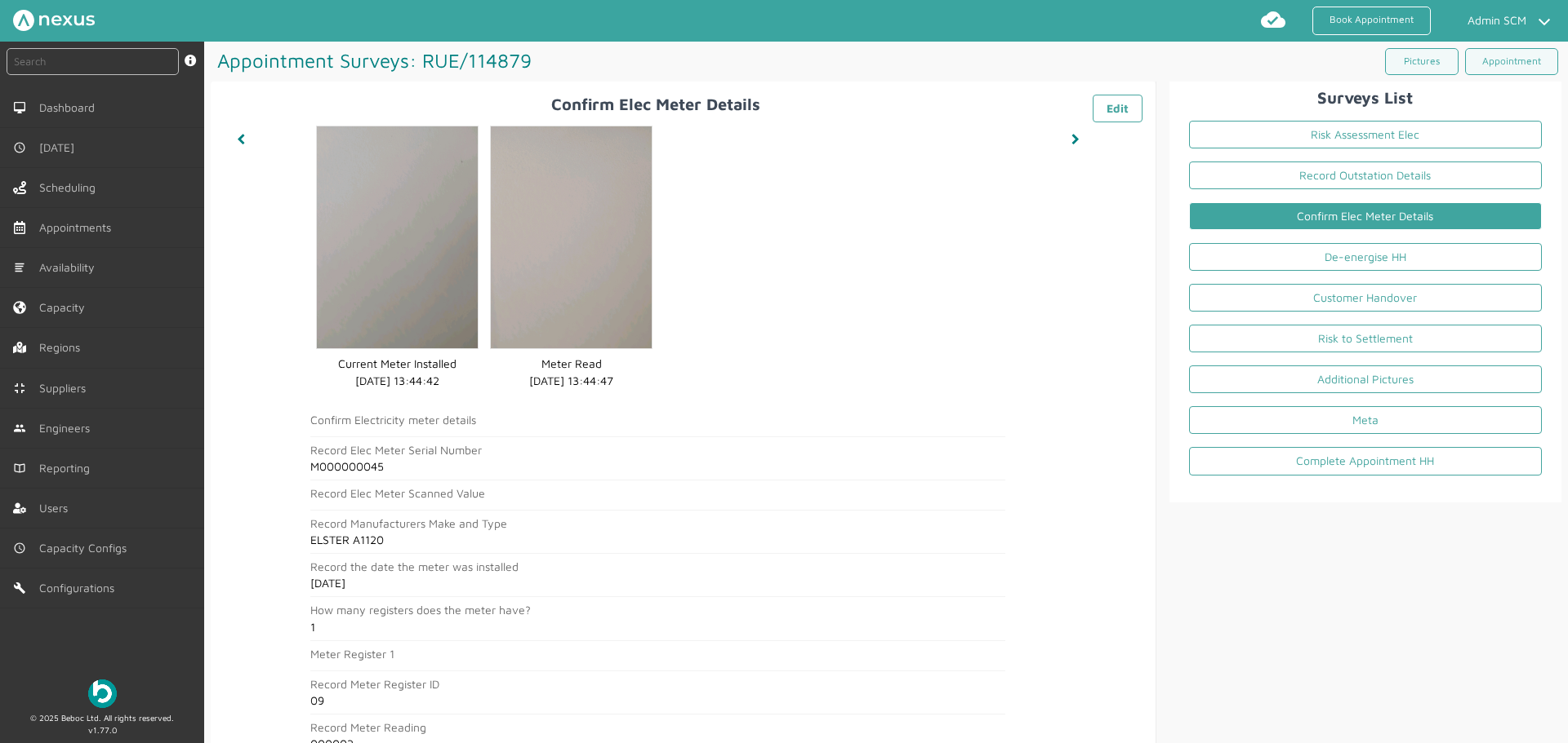
click at [365, 465] on h2 "M000000045" at bounding box center [658, 467] width 695 height 13
copy h2 "M000000045"
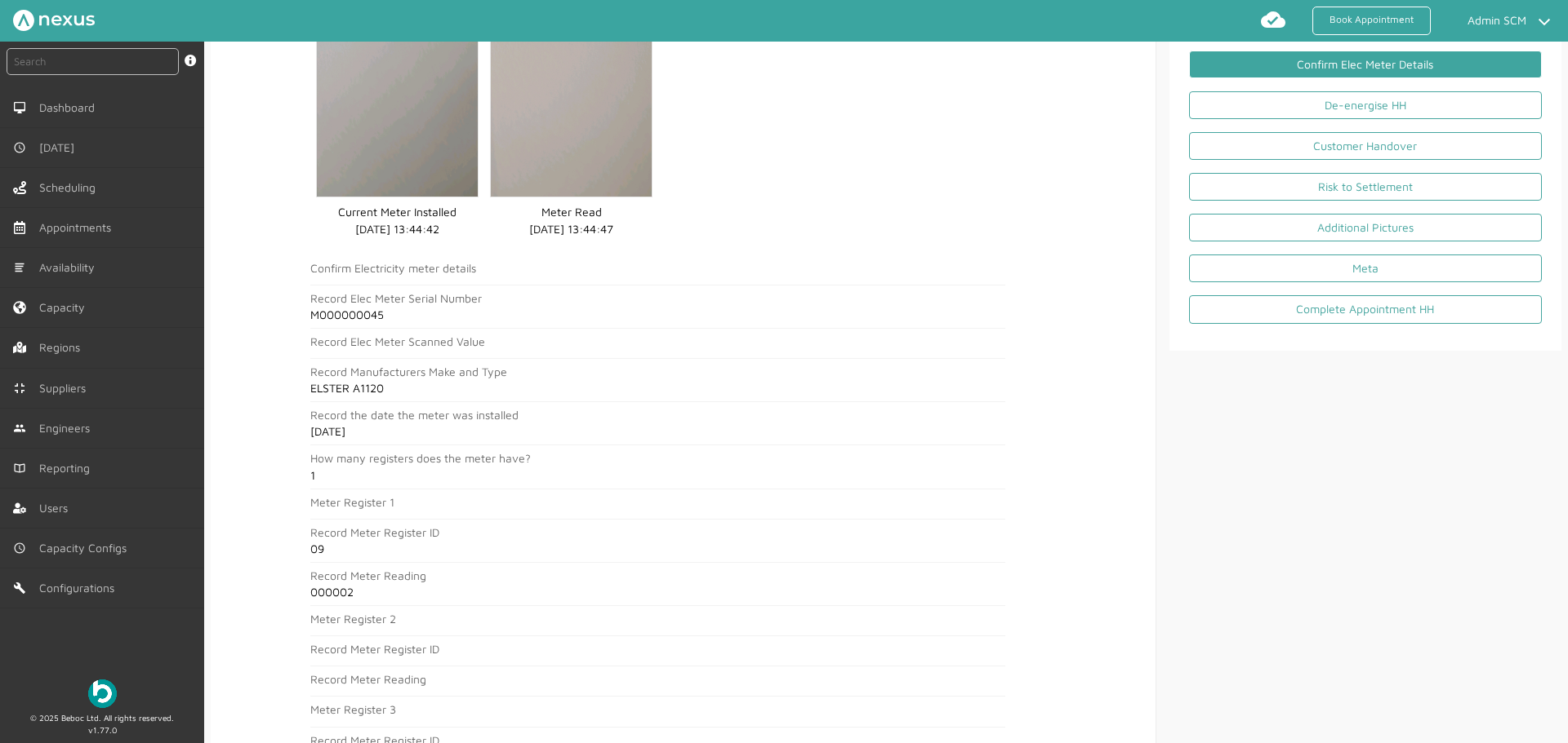
scroll to position [163, 0]
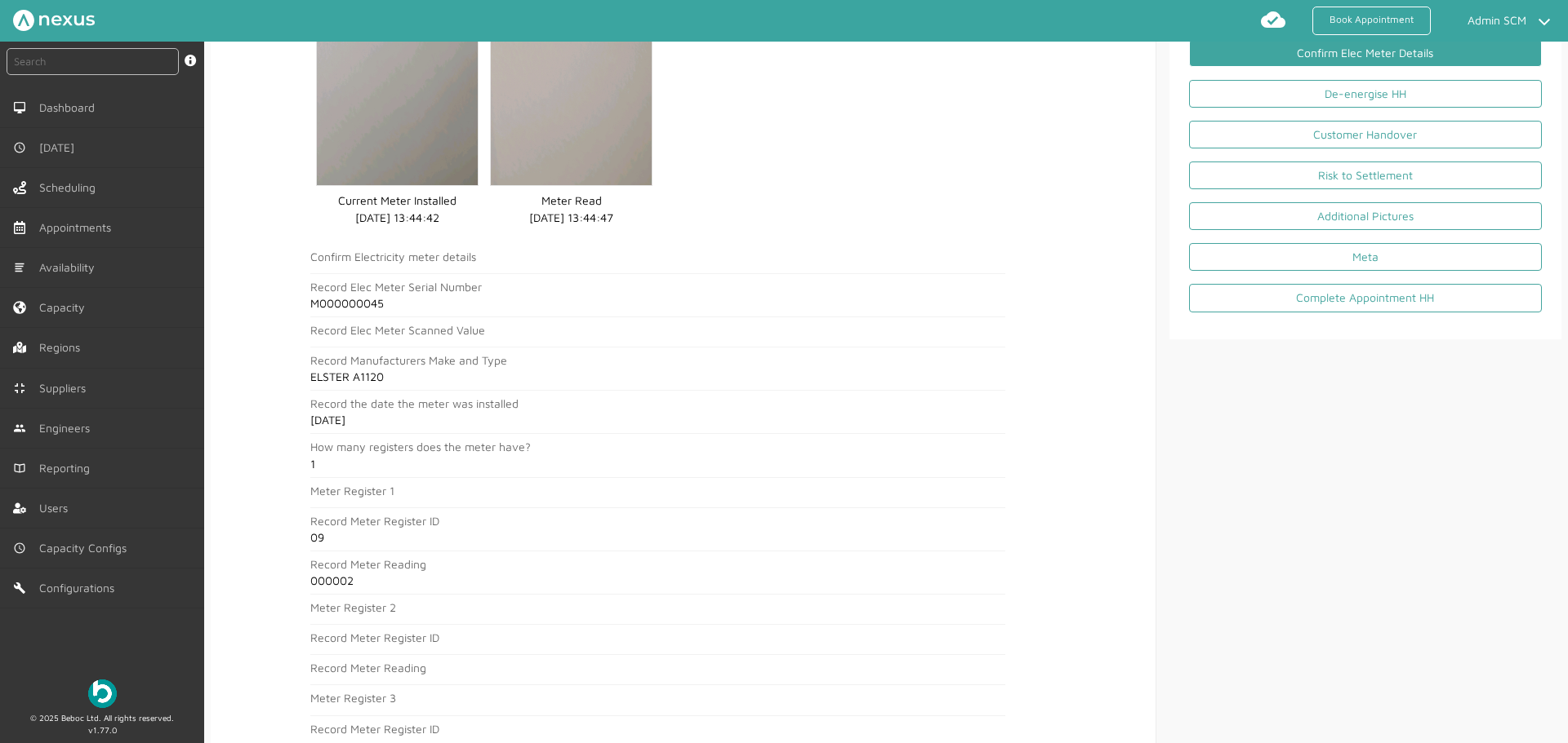
drag, startPoint x: 333, startPoint y: 541, endPoint x: 312, endPoint y: 546, distance: 21.6
click at [312, 546] on article "Record Meter Register ID 09" at bounding box center [658, 533] width 695 height 37
copy h2 "09"
click at [326, 582] on h2 "000002" at bounding box center [658, 581] width 695 height 13
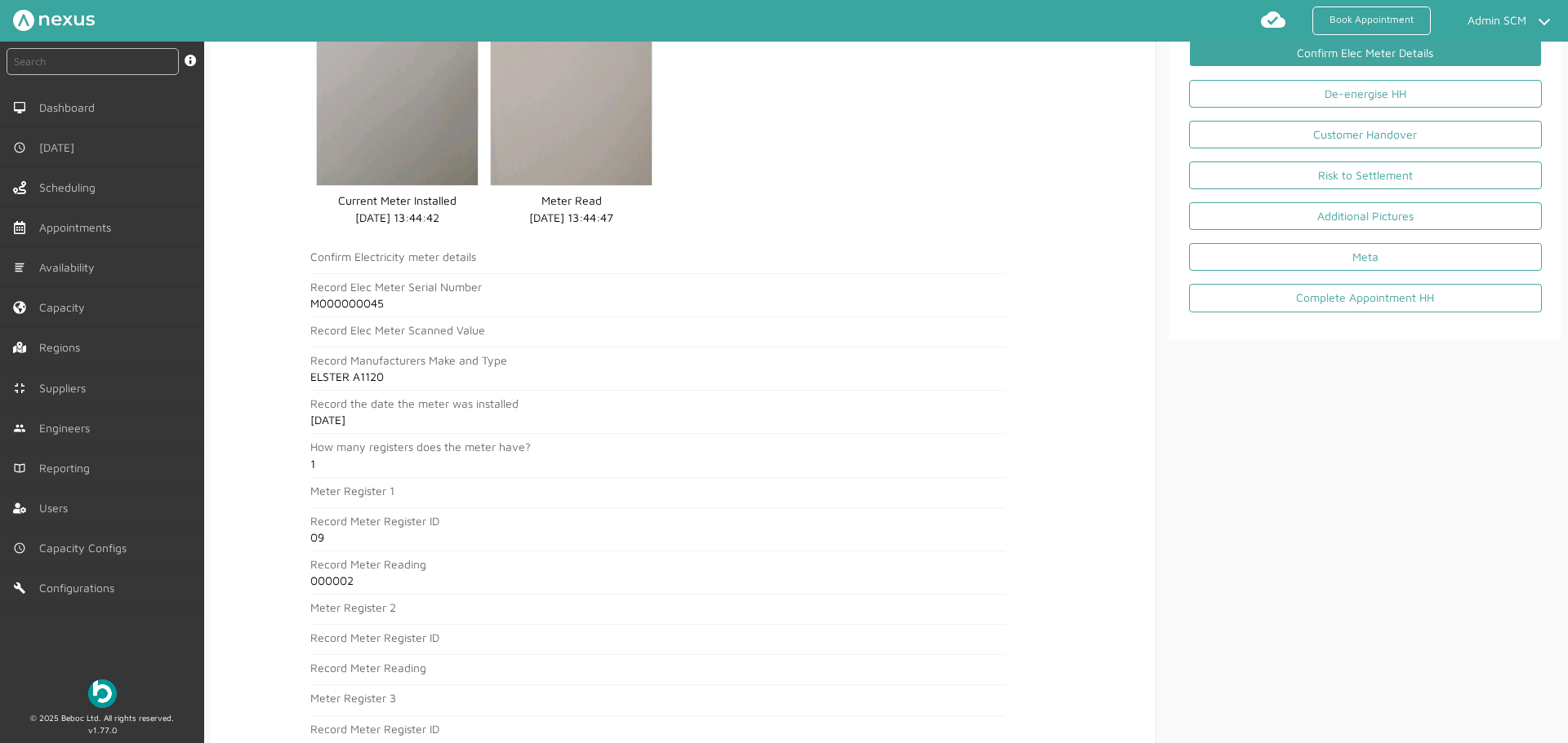
copy h2 "000002"
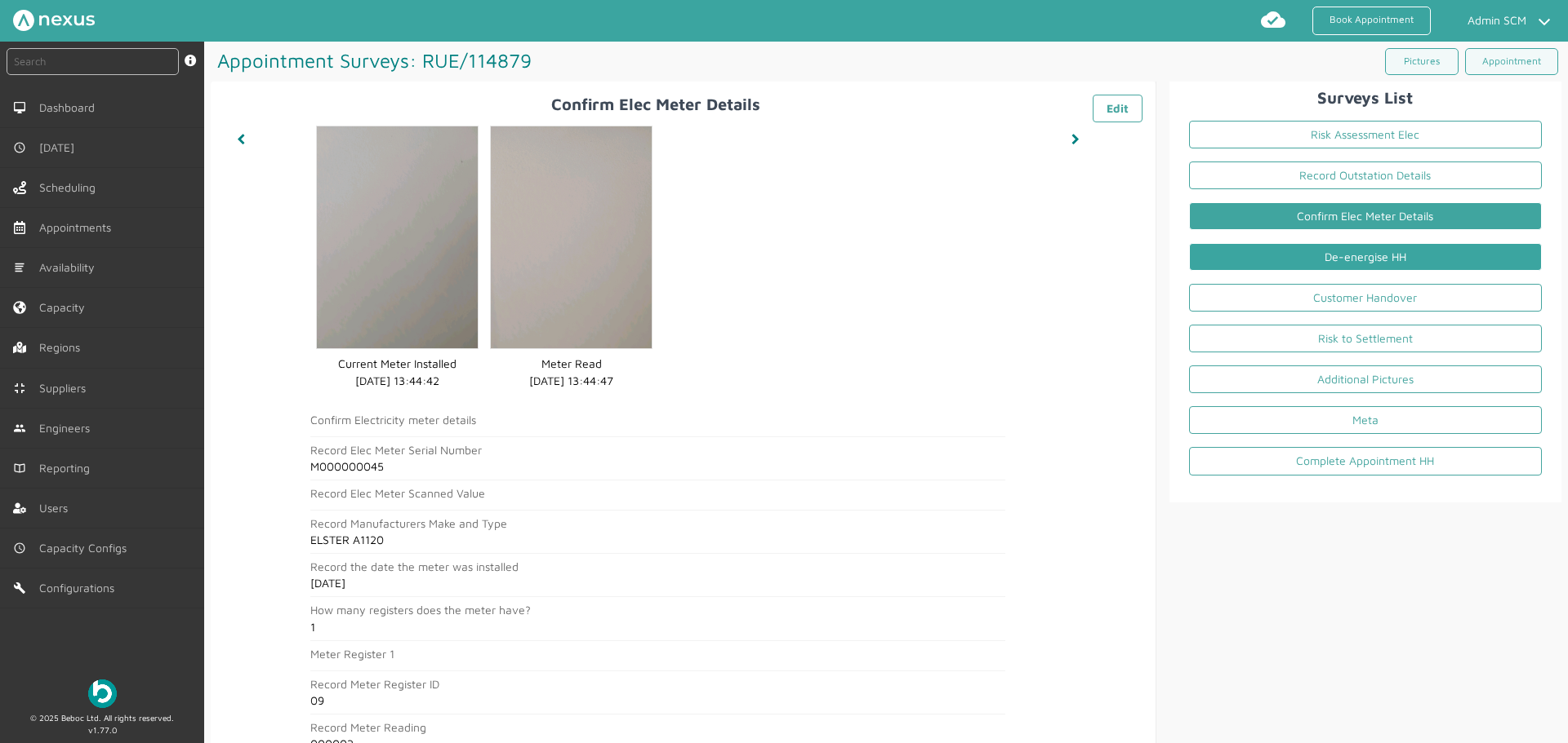
click at [1234, 259] on link "De-energise HH" at bounding box center [1365, 256] width 353 height 28
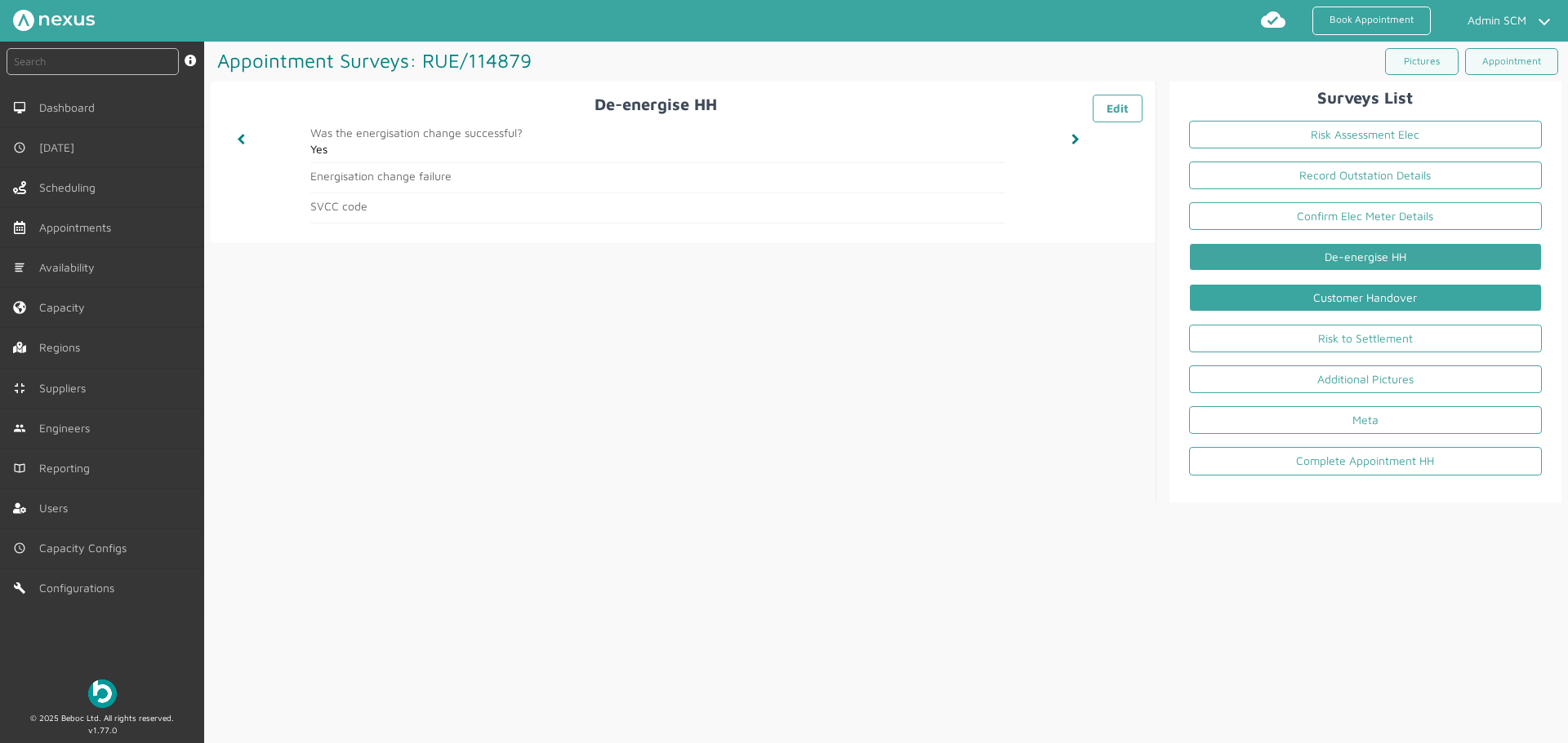
click at [1316, 289] on link "Customer Handover" at bounding box center [1365, 298] width 353 height 28
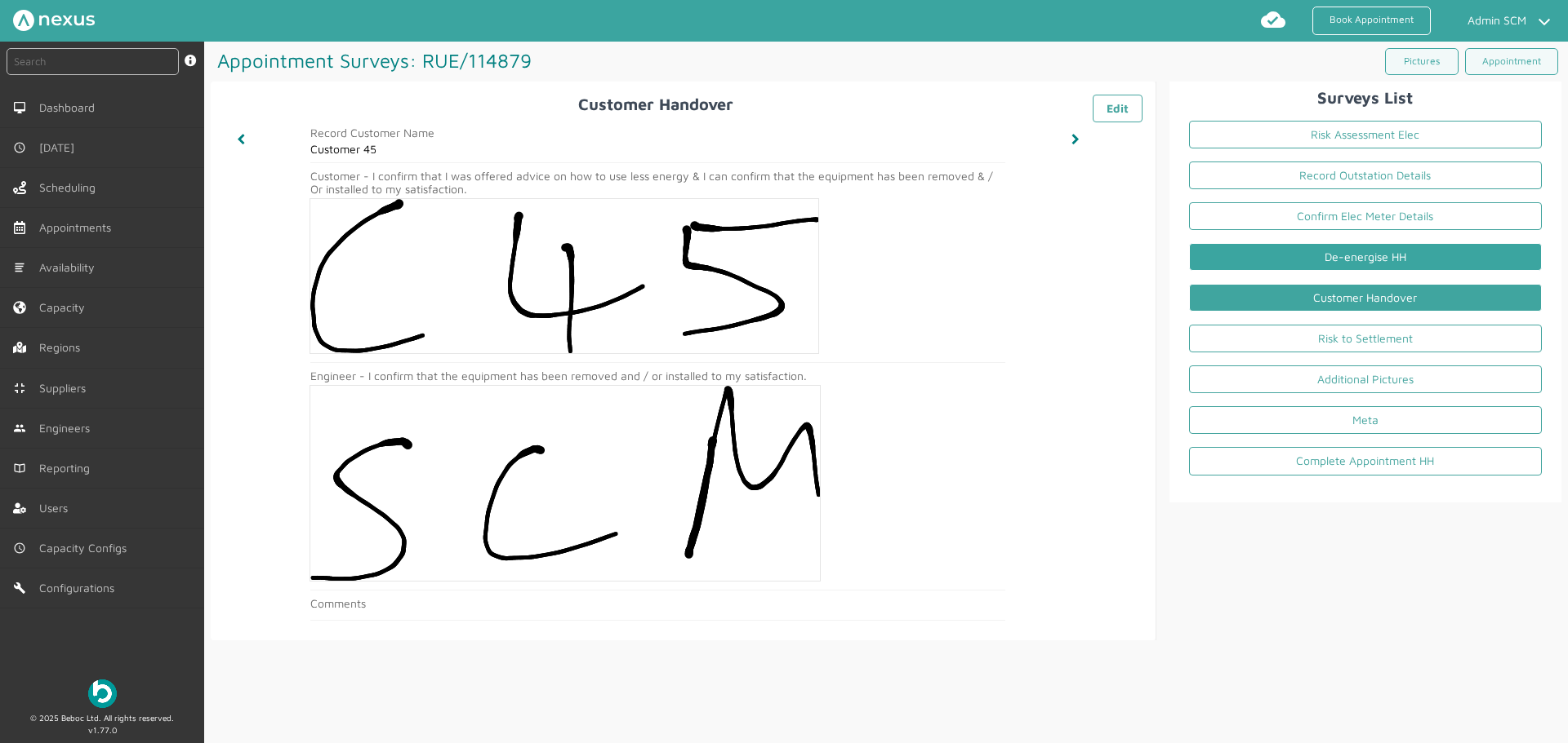
click at [1331, 264] on link "De-energise HH" at bounding box center [1365, 256] width 353 height 28
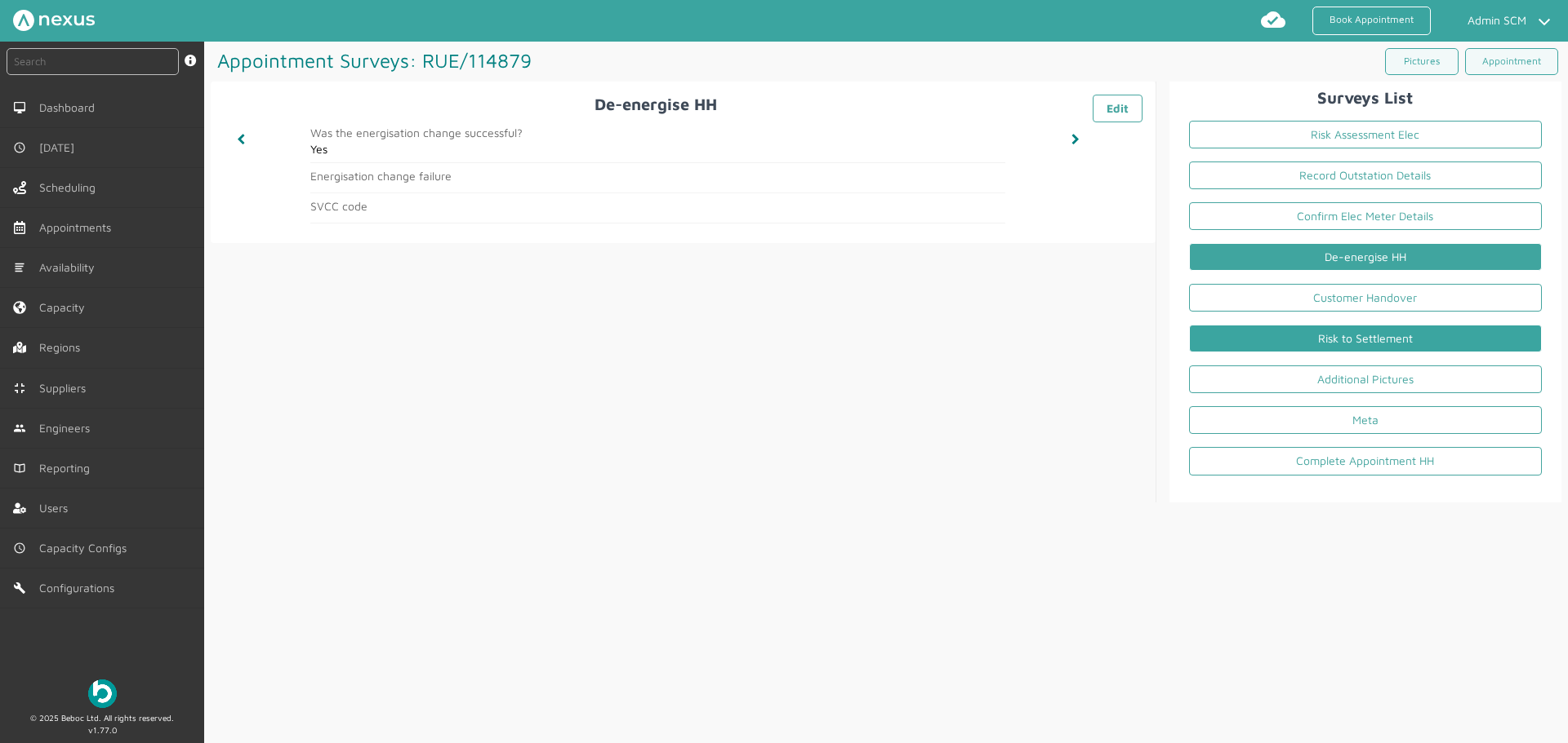
click at [1344, 348] on link "Risk to Settlement" at bounding box center [1365, 338] width 353 height 28
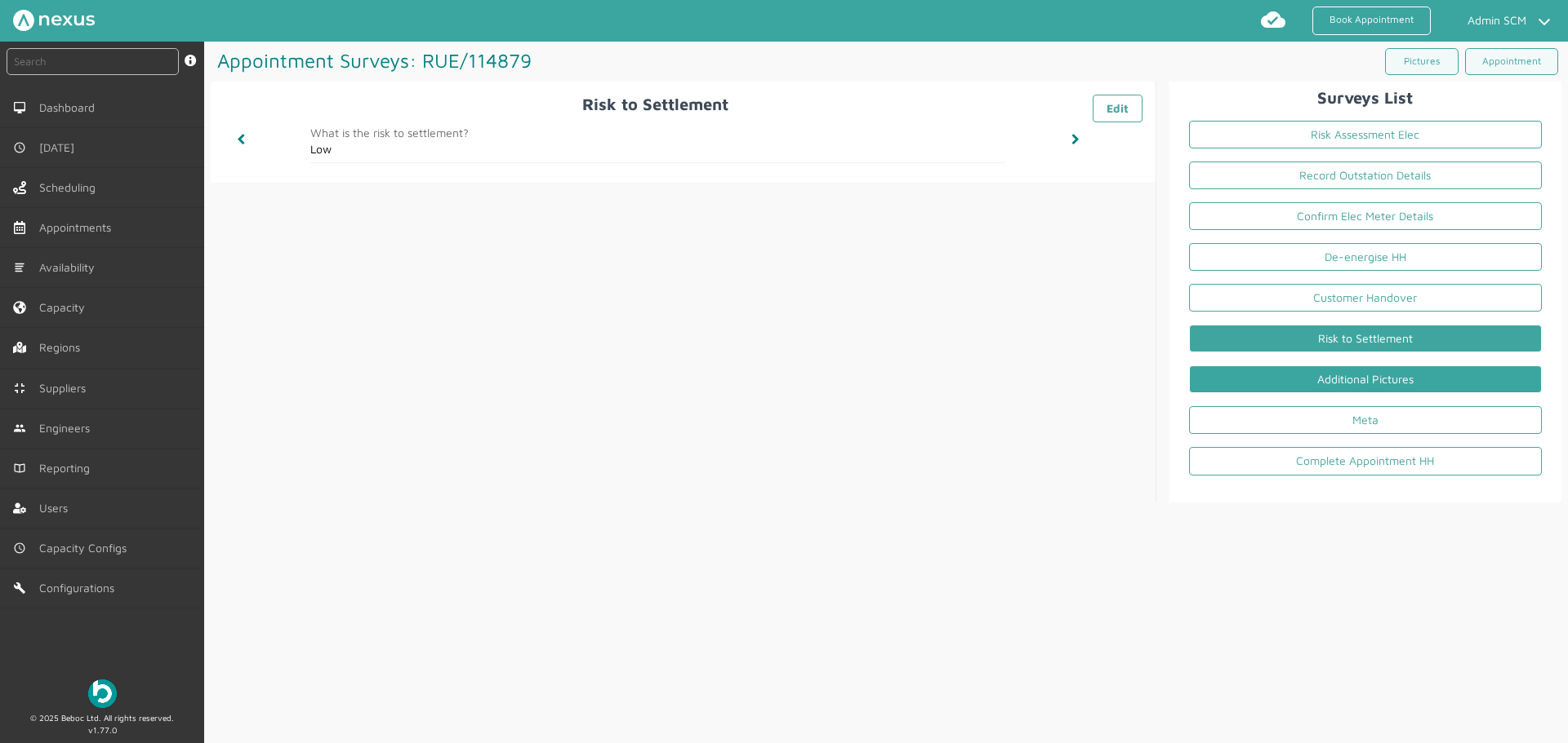
click at [1339, 387] on link "Additional Pictures" at bounding box center [1365, 379] width 353 height 28
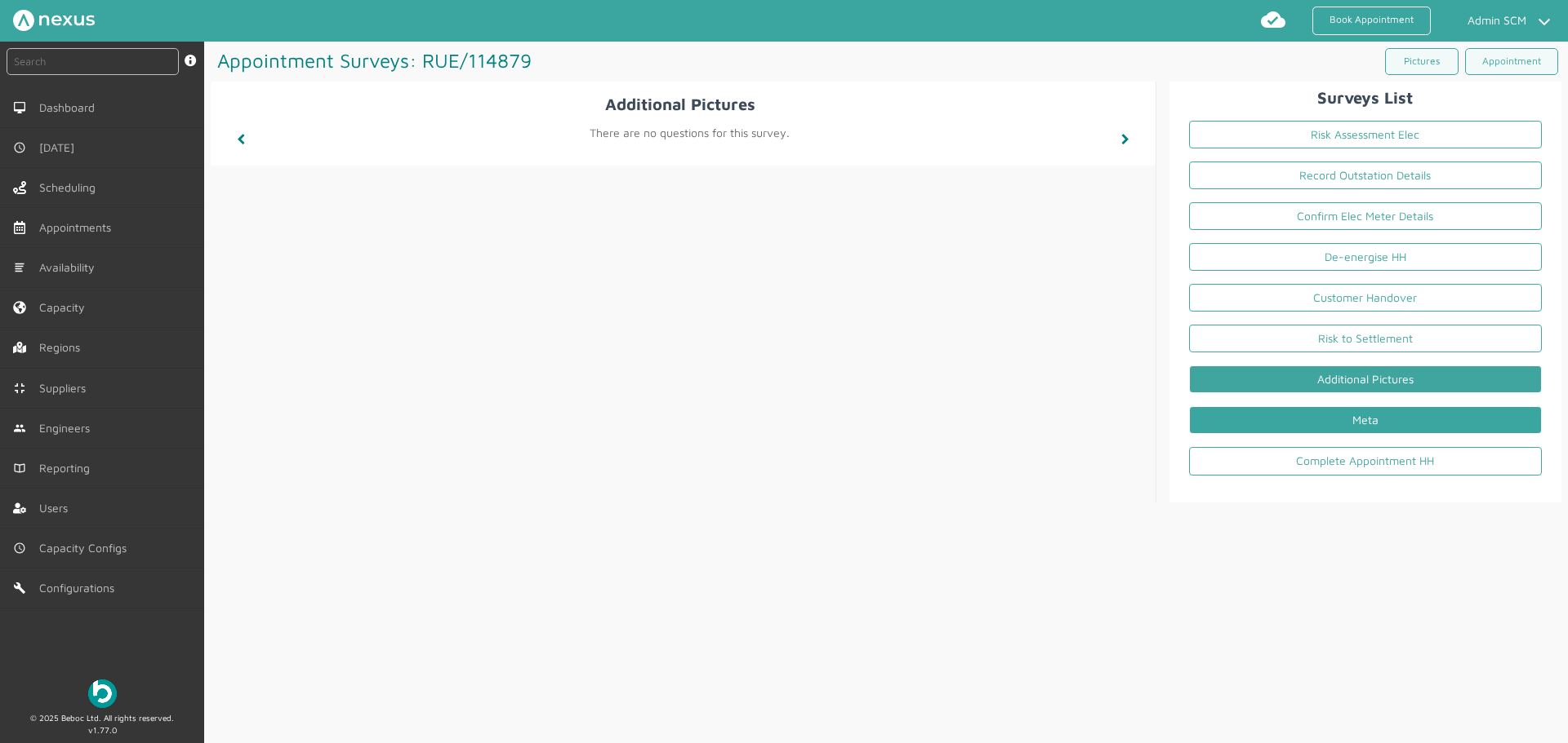
click at [1333, 417] on link "Meta" at bounding box center [1365, 420] width 353 height 28
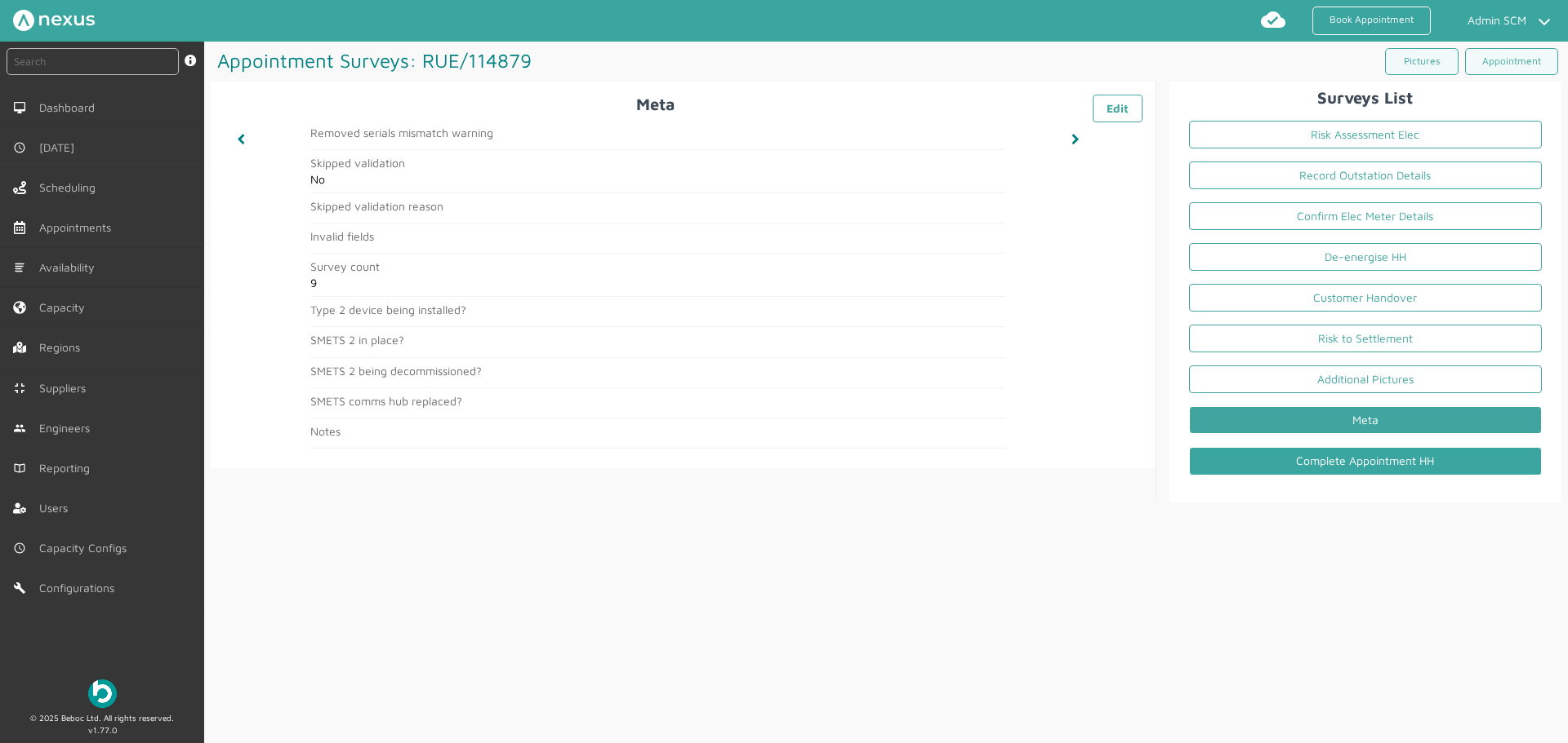
click at [1304, 468] on link "Complete Appointment HH" at bounding box center [1365, 461] width 353 height 28
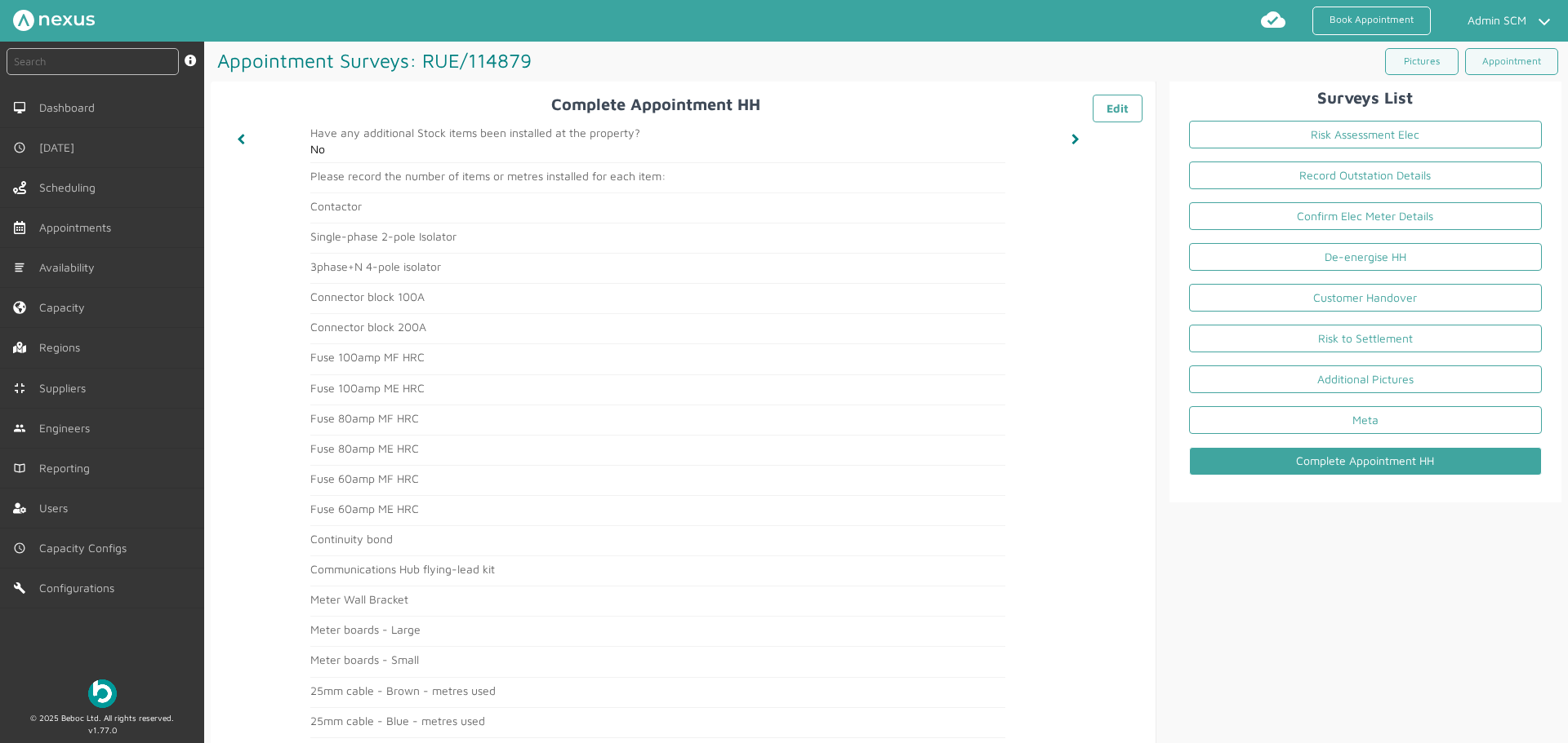
scroll to position [157, 0]
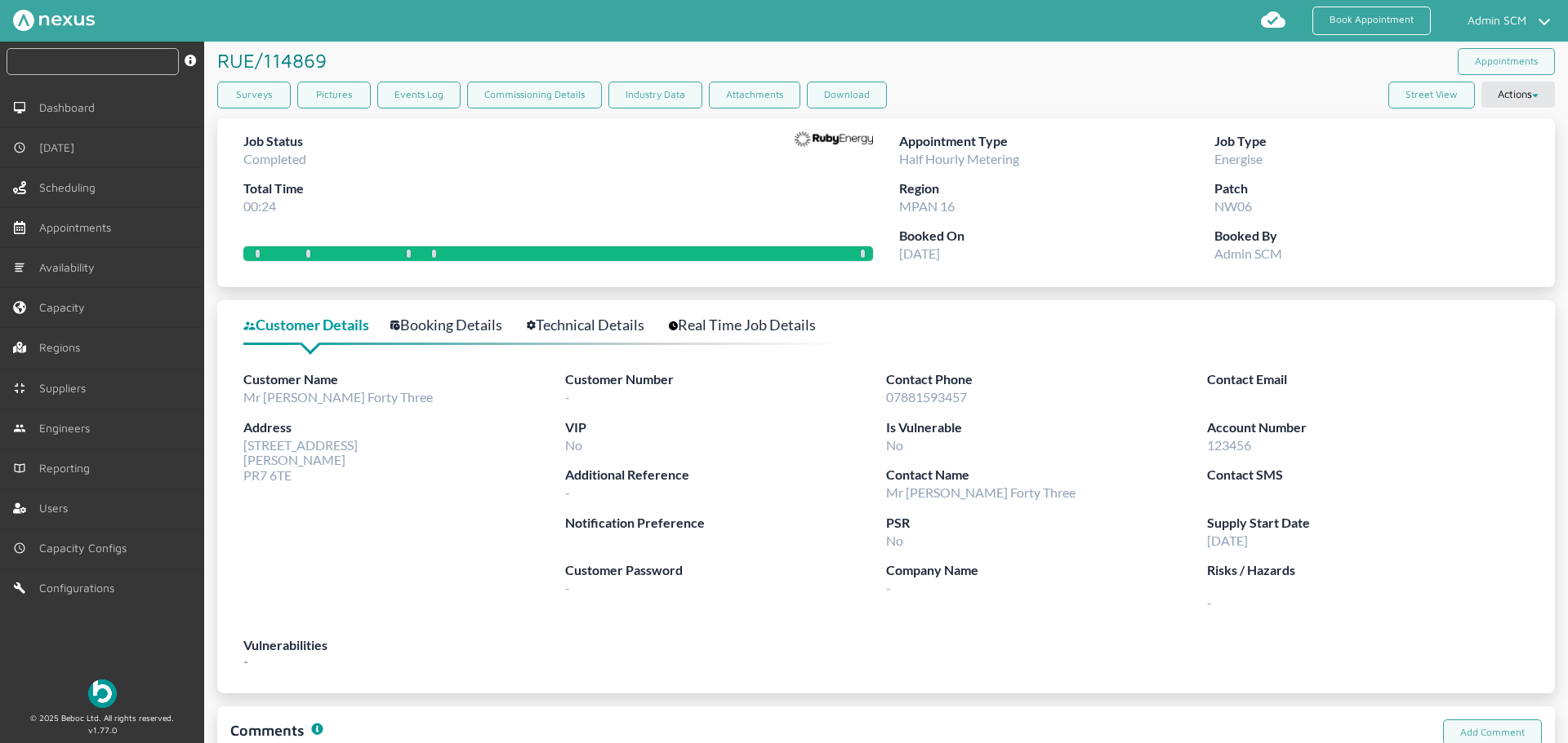
click at [133, 62] on input "text" at bounding box center [93, 62] width 173 height 27
paste input "RUE/114878"
type input "RUE/114878"
click at [149, 64] on input "text" at bounding box center [93, 62] width 173 height 27
paste input "RUE/114878"
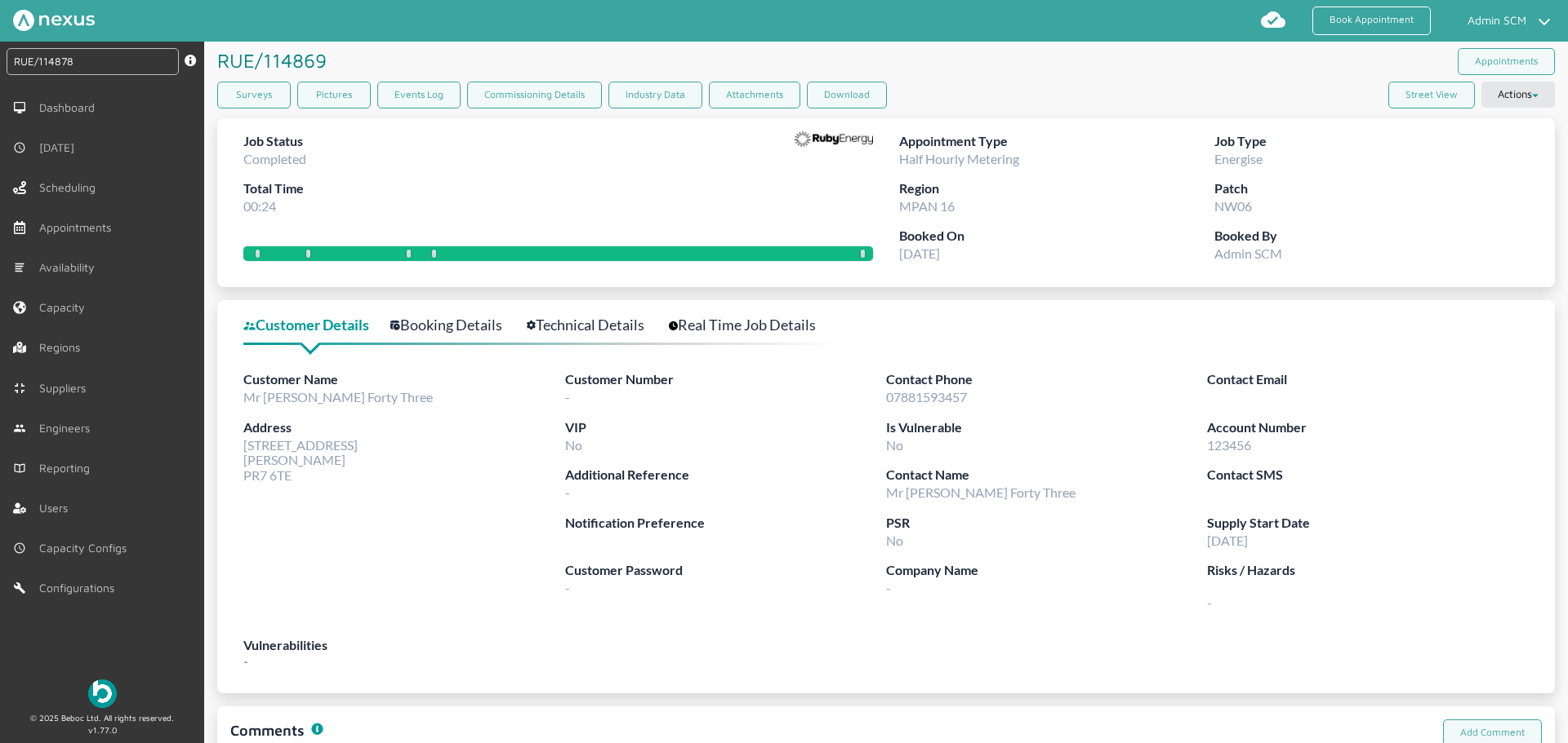
type input "RUE/114878"
click at [251, 86] on link "Surveys" at bounding box center [254, 95] width 73 height 27
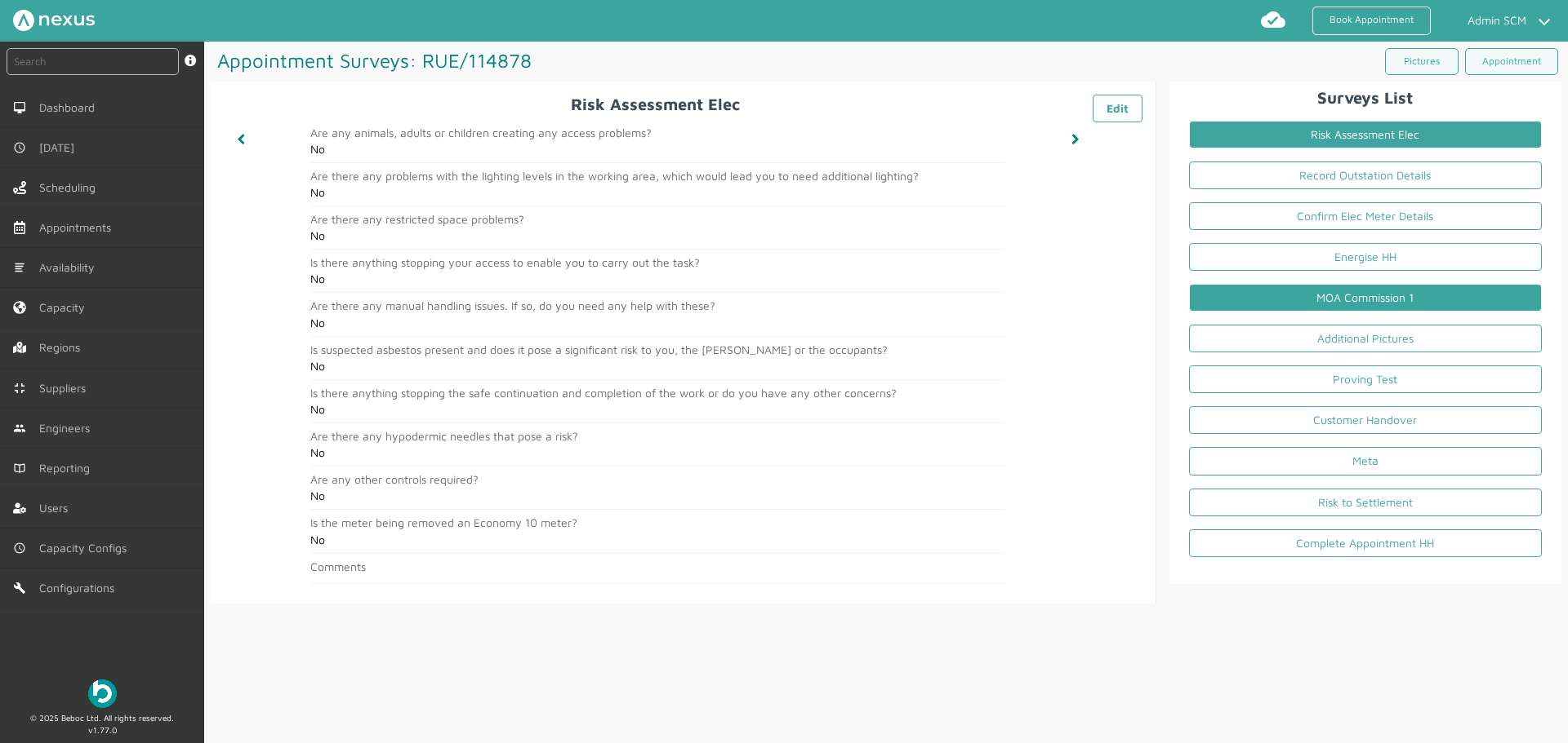
click at [1331, 291] on link "MOA Commission 1" at bounding box center [1365, 298] width 353 height 28
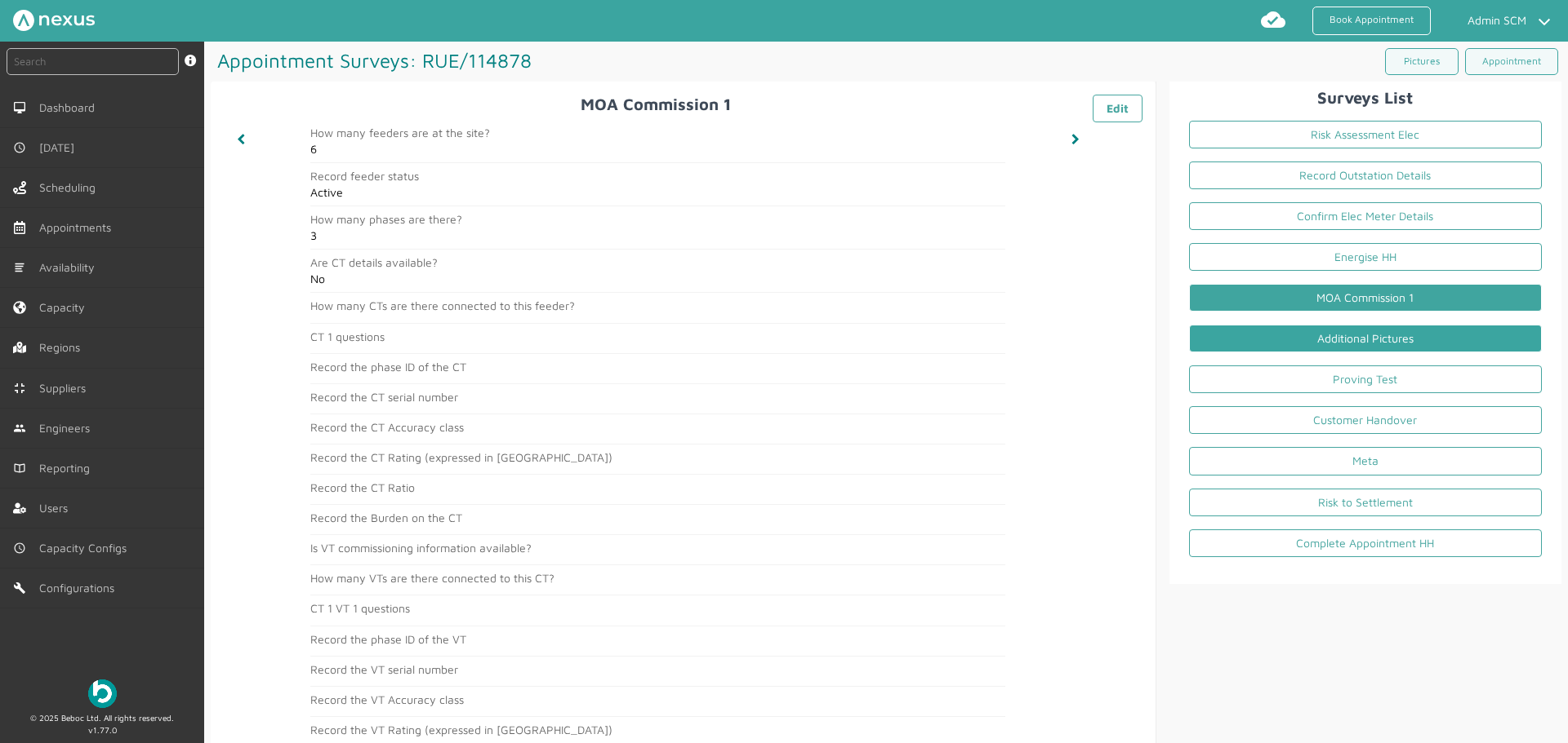
click at [1319, 337] on link "Additional Pictures" at bounding box center [1365, 338] width 353 height 28
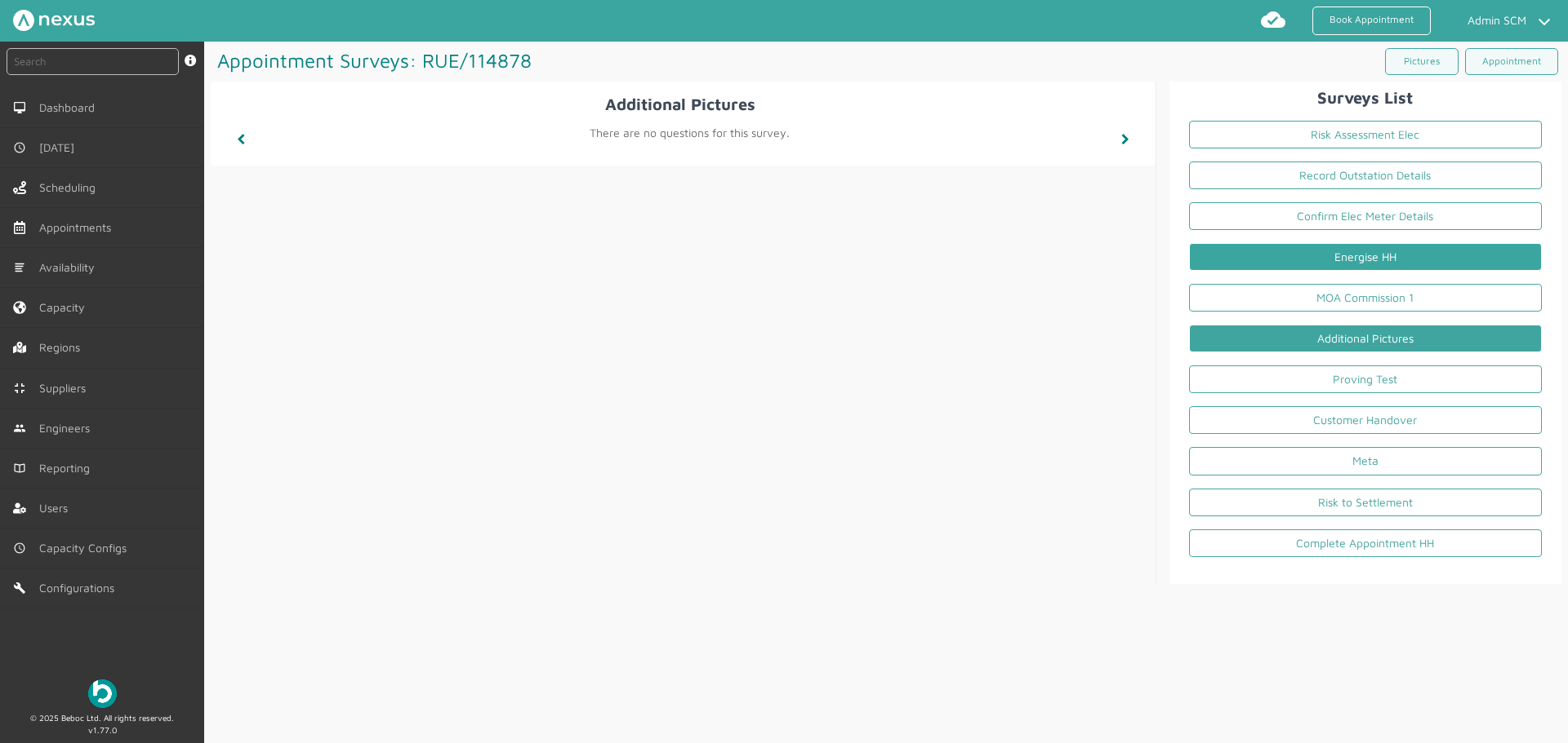
click at [1330, 264] on link "Energise HH" at bounding box center [1365, 256] width 353 height 28
